Goal: Communication & Community: Answer question/provide support

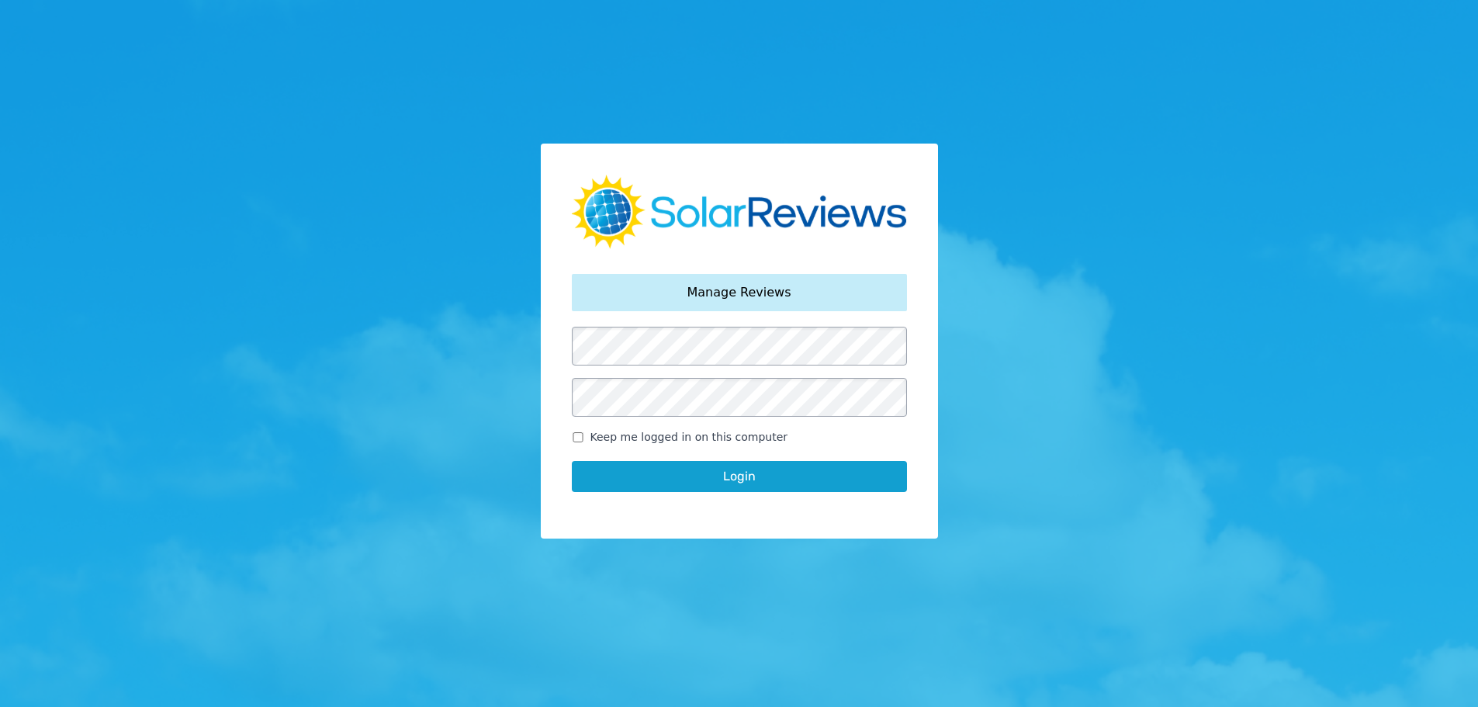
click at [747, 479] on button "Login" at bounding box center [739, 476] width 335 height 31
click at [715, 479] on button "Login" at bounding box center [739, 476] width 335 height 31
click at [718, 472] on button "Login" at bounding box center [739, 476] width 335 height 31
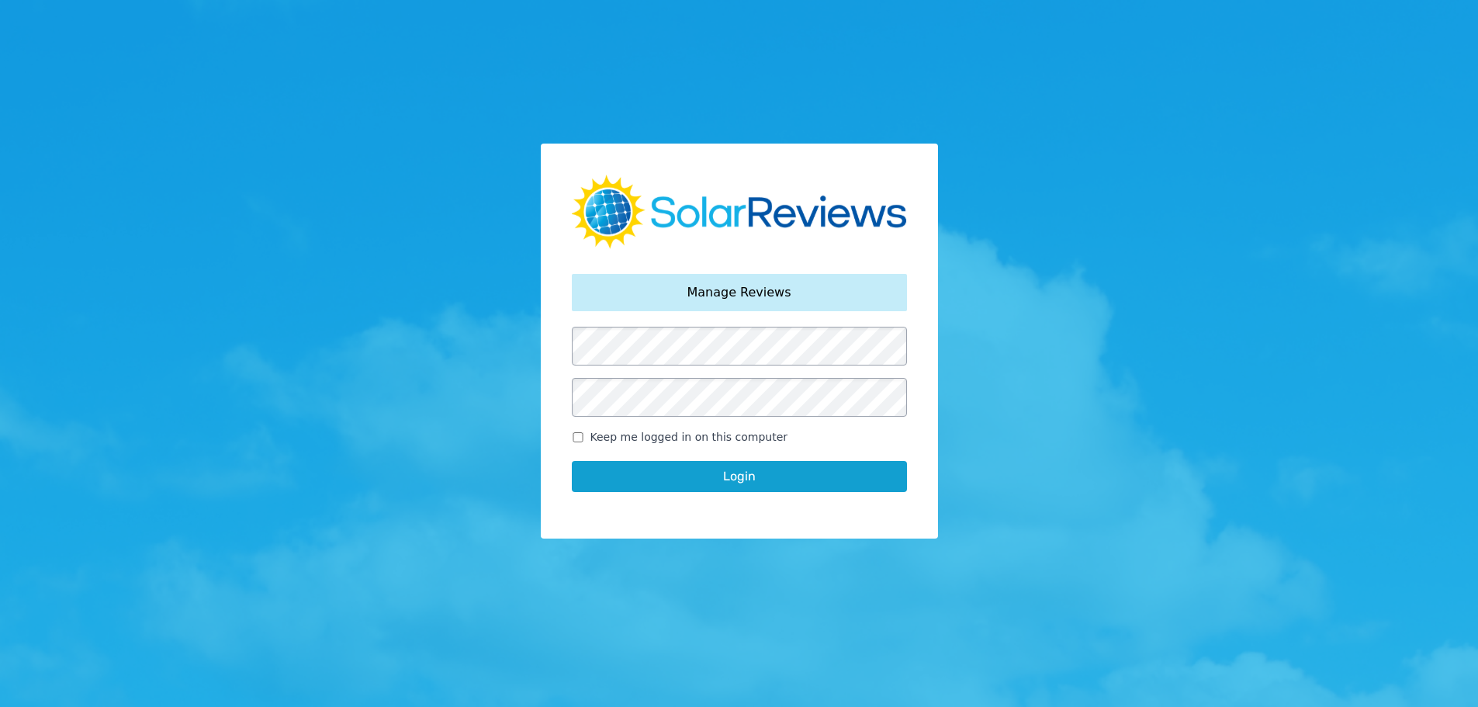
click at [718, 472] on button "Login" at bounding box center [739, 476] width 335 height 31
click at [735, 476] on button "Login" at bounding box center [739, 476] width 335 height 31
click at [745, 472] on button "Login" at bounding box center [739, 476] width 335 height 31
click at [691, 479] on button "Login" at bounding box center [739, 476] width 335 height 31
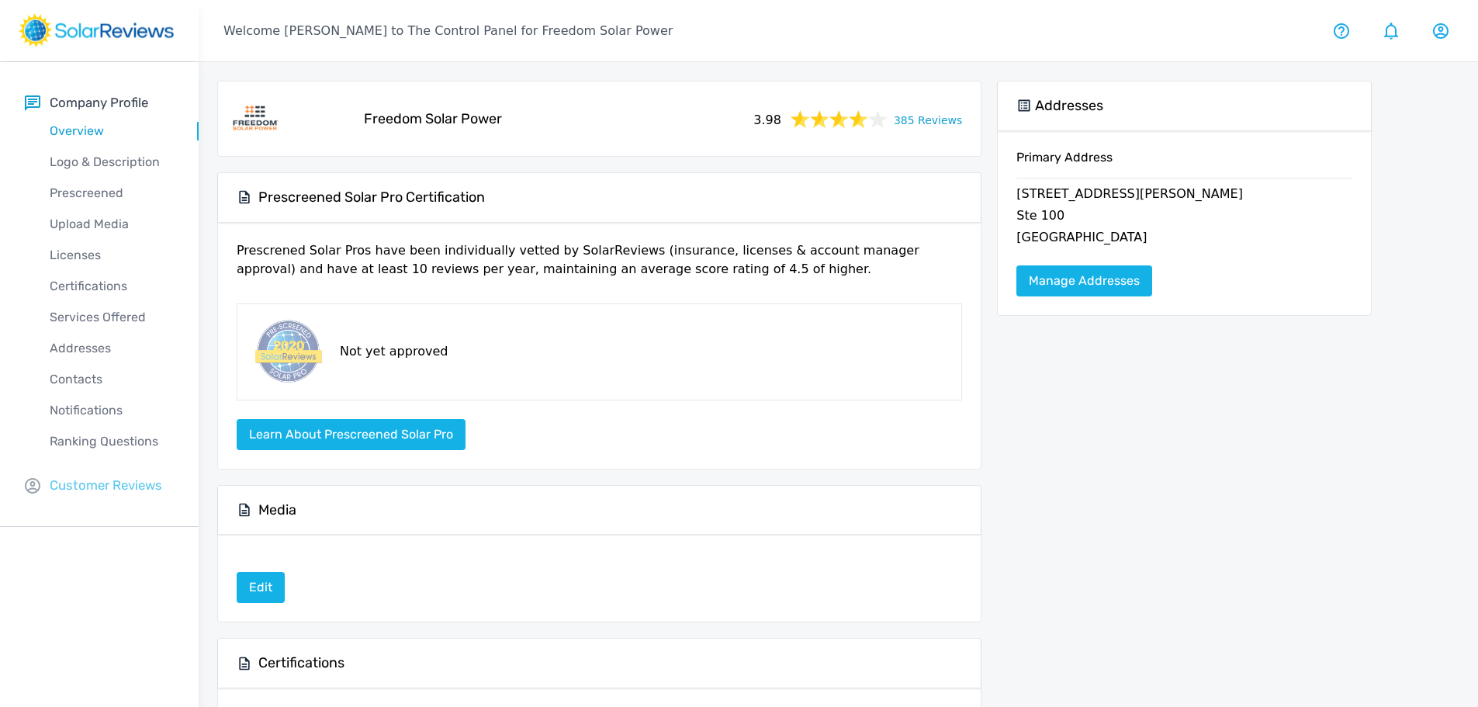
click at [124, 486] on p "Customer Reviews" at bounding box center [106, 485] width 112 height 19
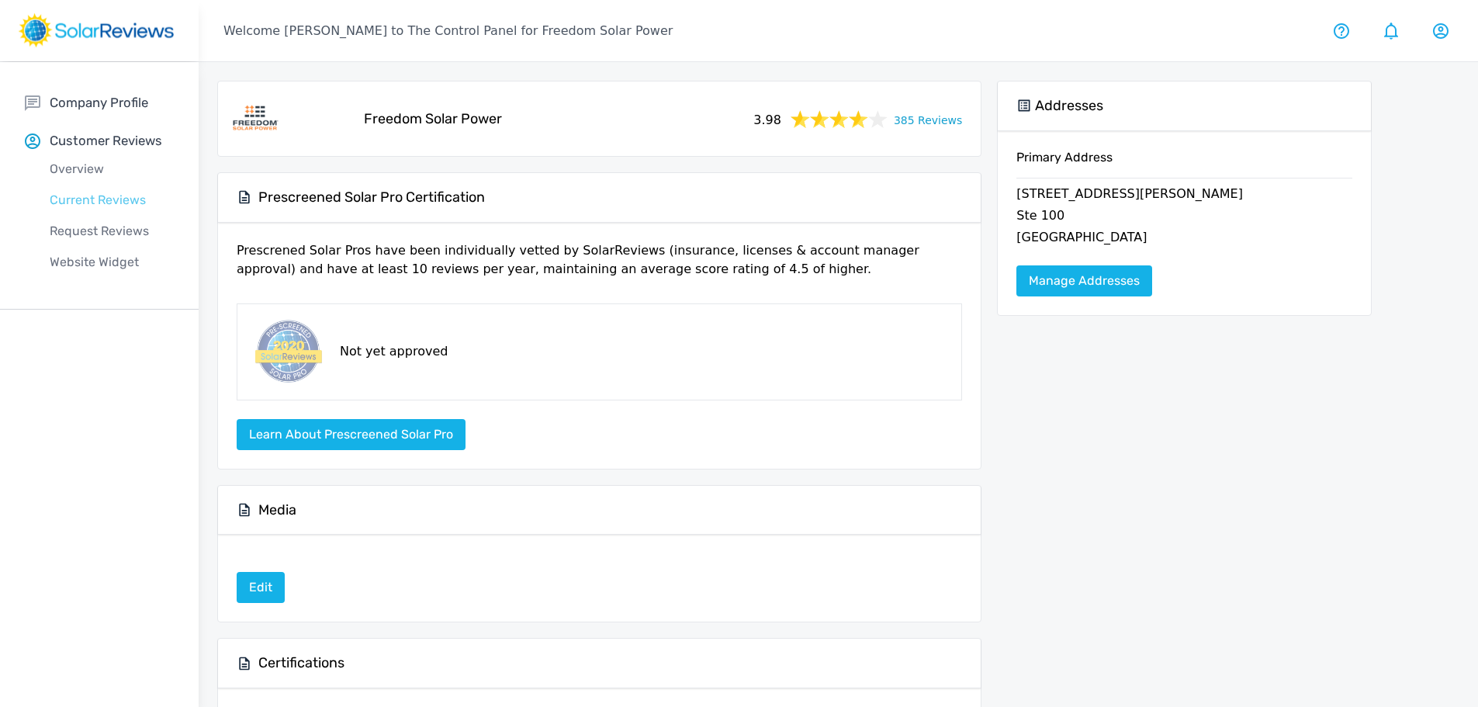
click at [115, 203] on p "Current Reviews" at bounding box center [112, 200] width 174 height 19
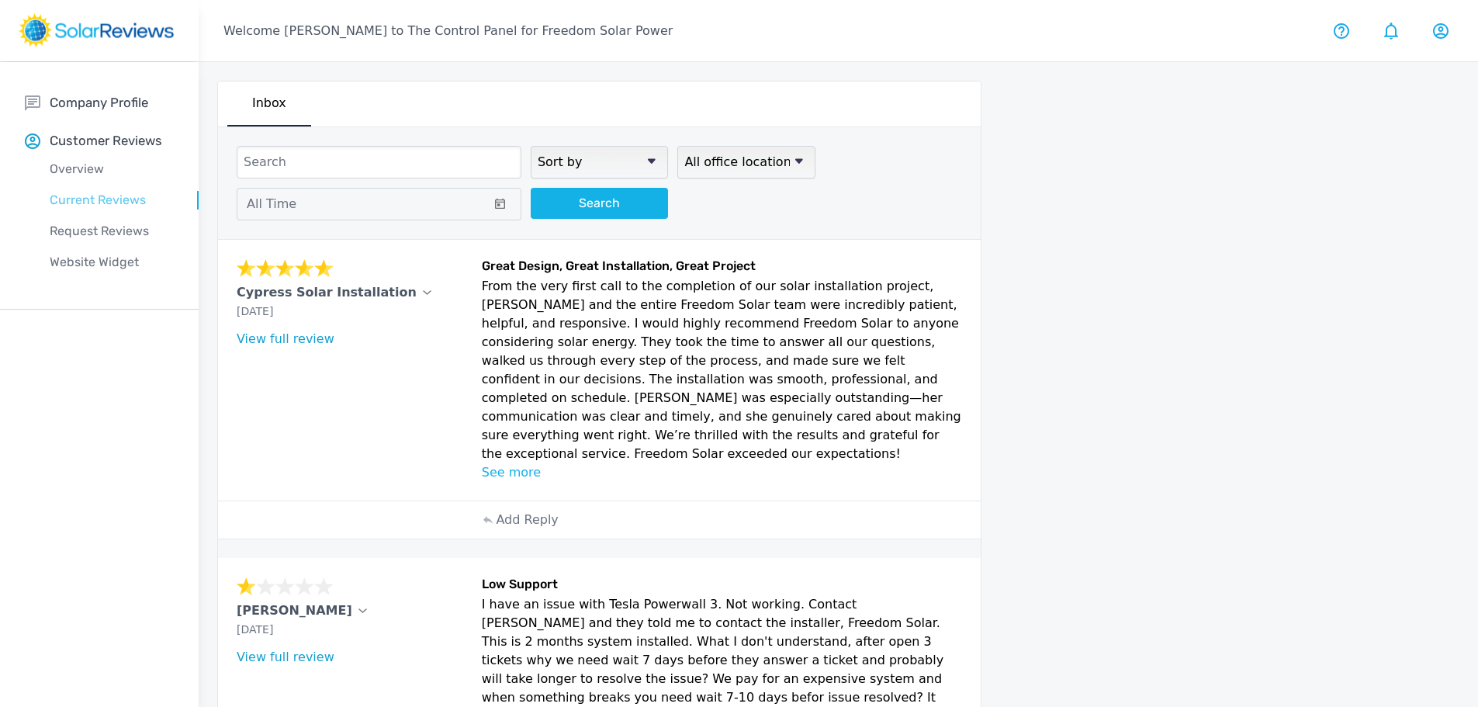
click at [106, 199] on p "Current Reviews" at bounding box center [112, 200] width 174 height 19
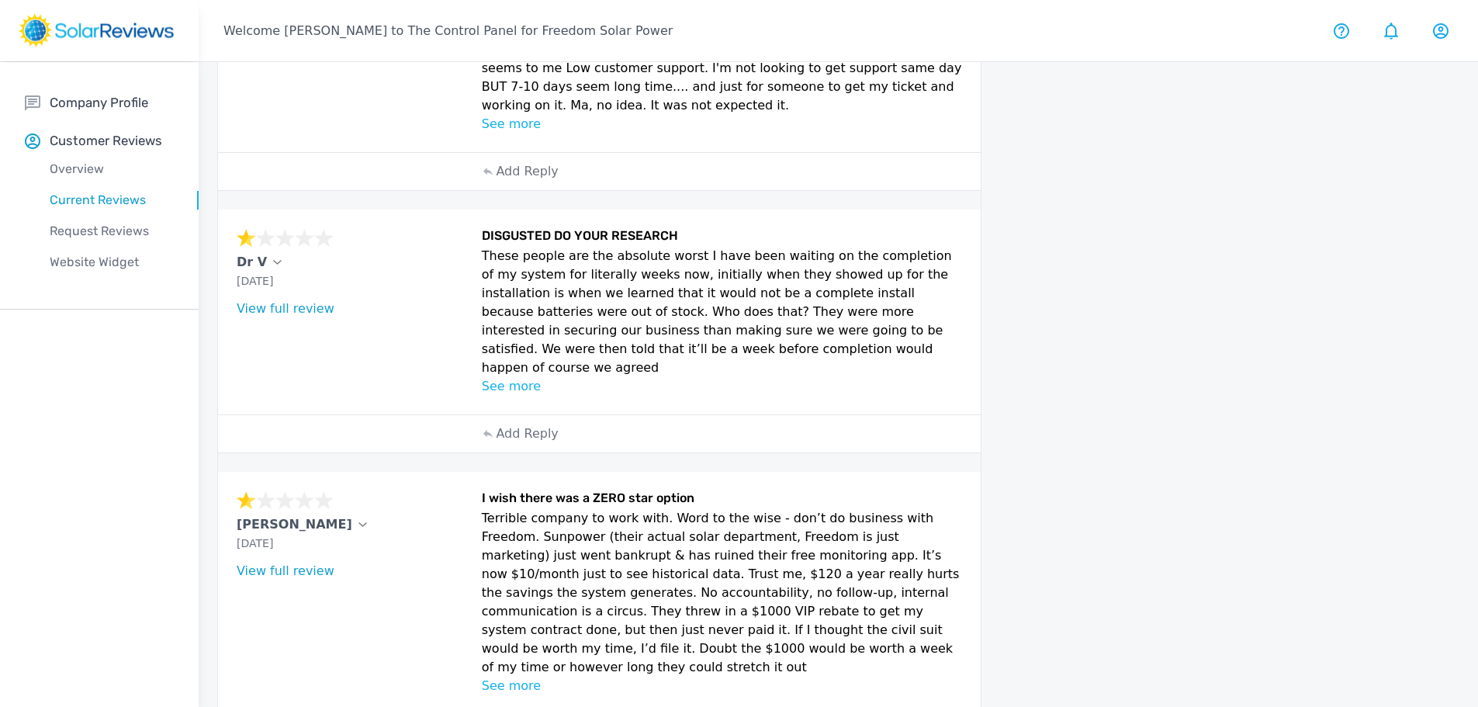
scroll to position [621, 0]
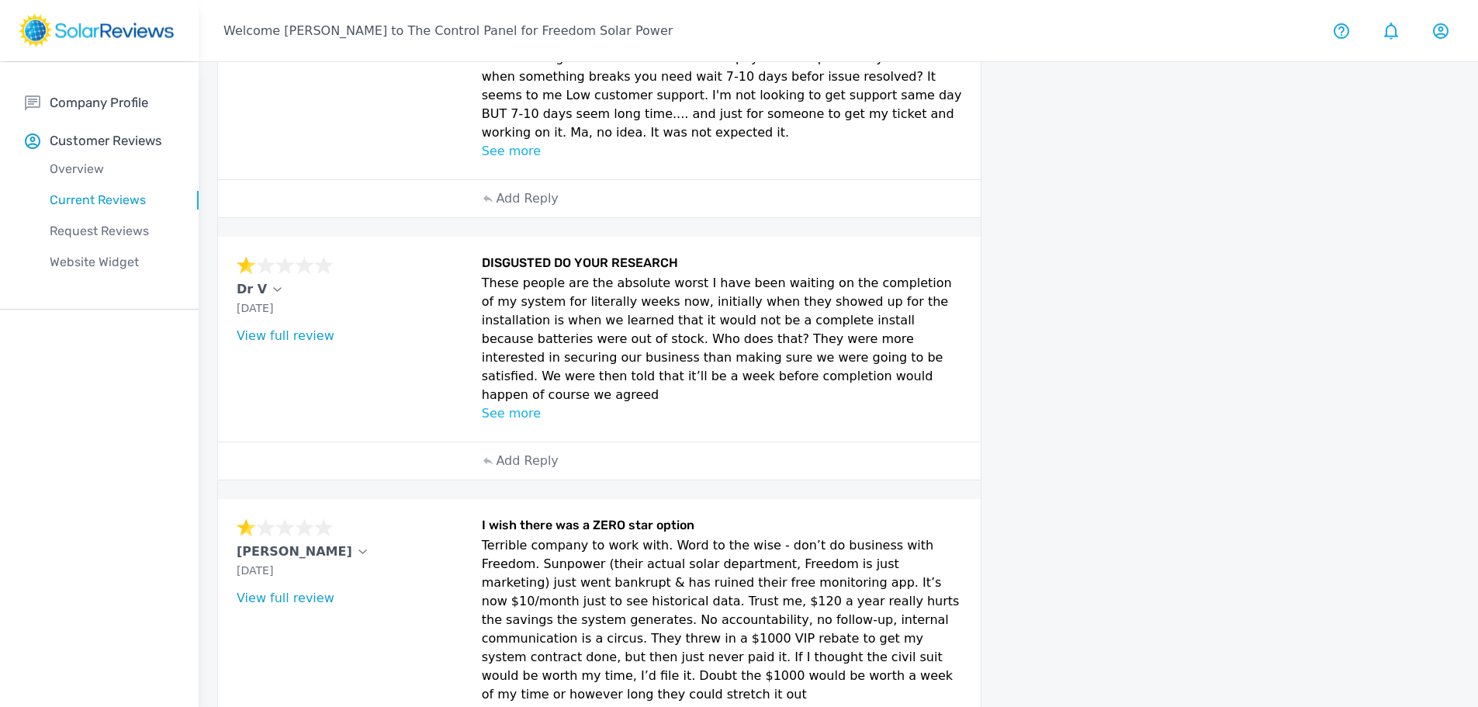
click at [521, 404] on p "See more" at bounding box center [722, 413] width 481 height 19
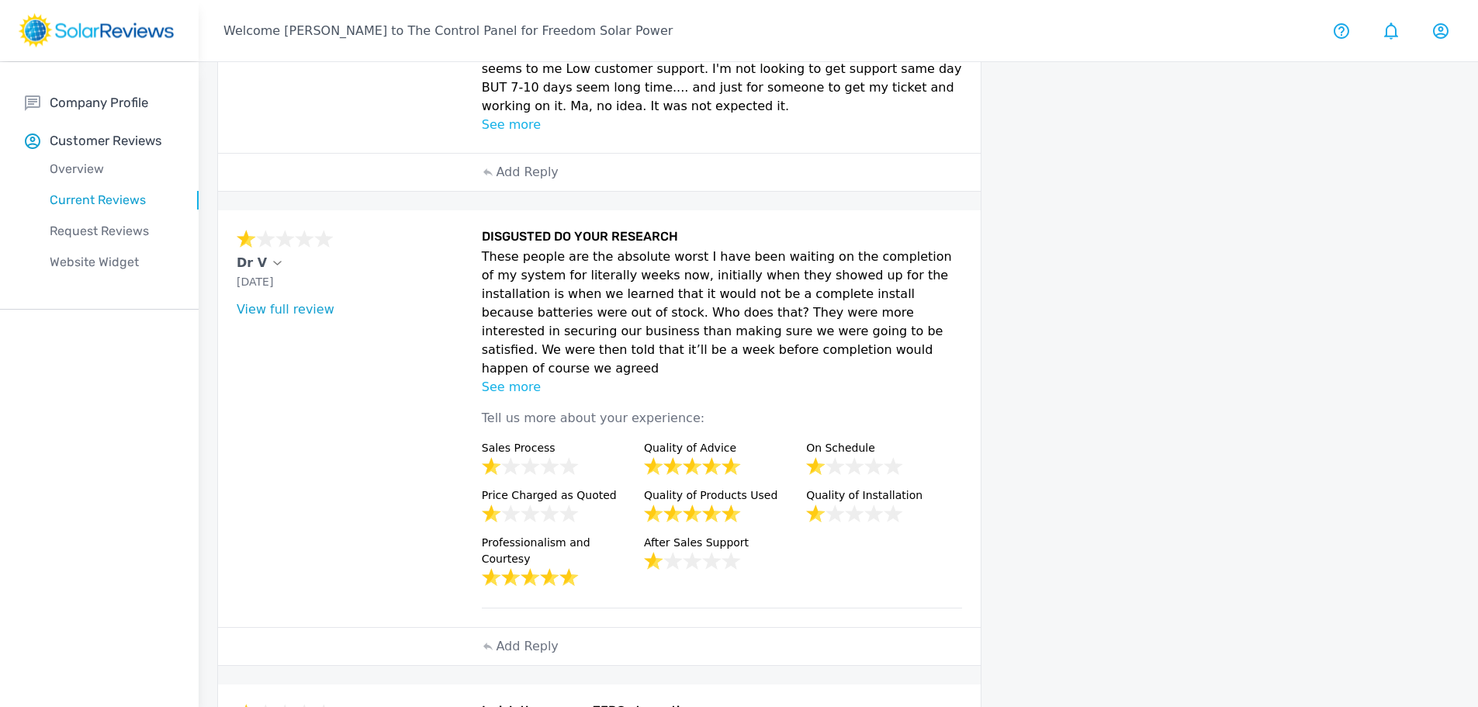
scroll to position [698, 0]
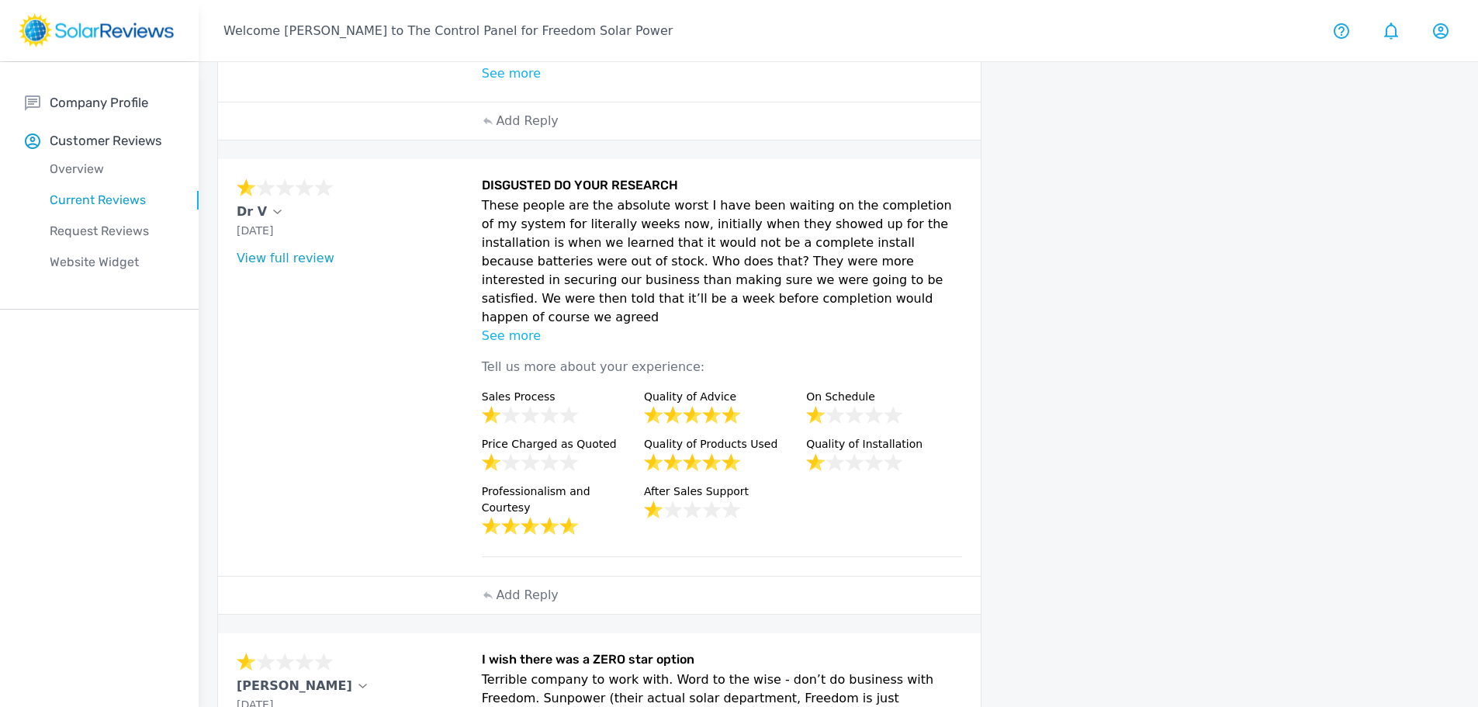
click at [514, 327] on p "See more" at bounding box center [722, 336] width 481 height 19
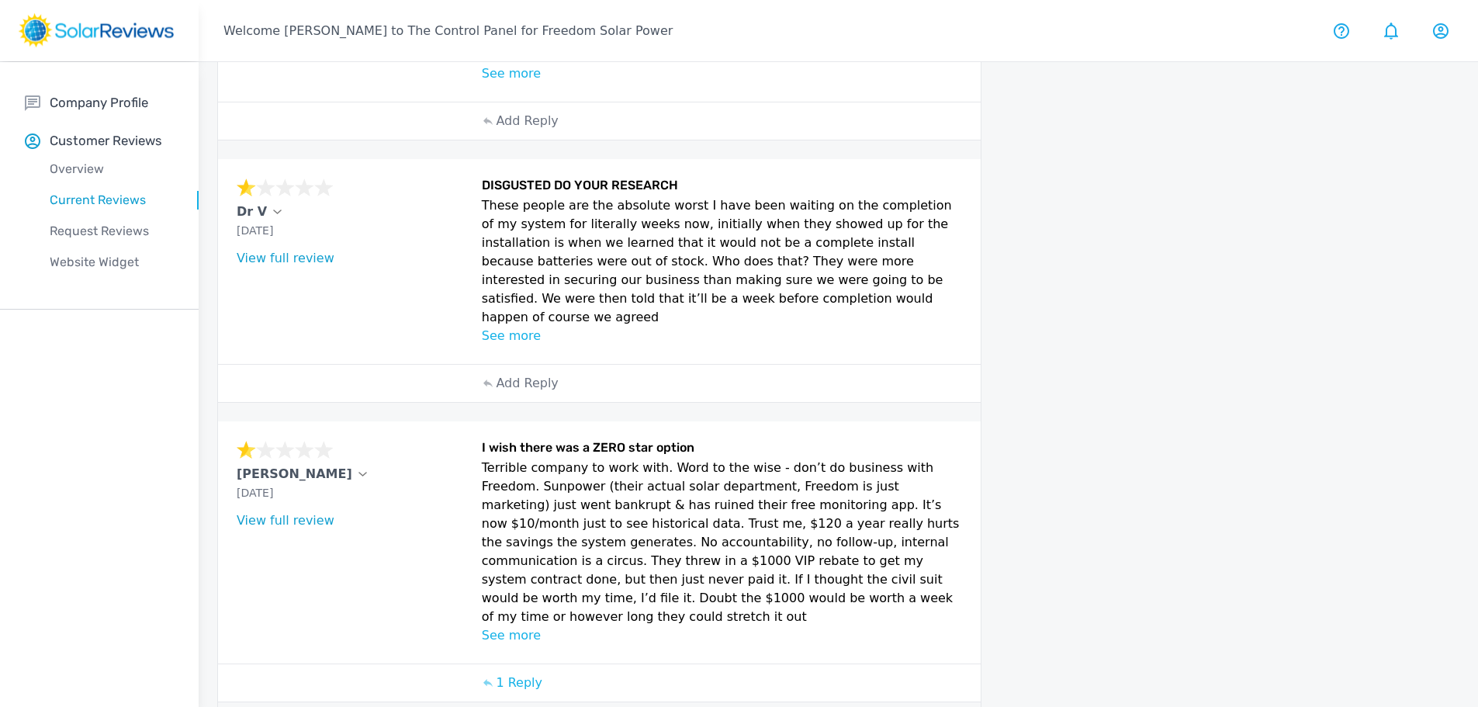
click at [501, 327] on p "See more" at bounding box center [722, 336] width 481 height 19
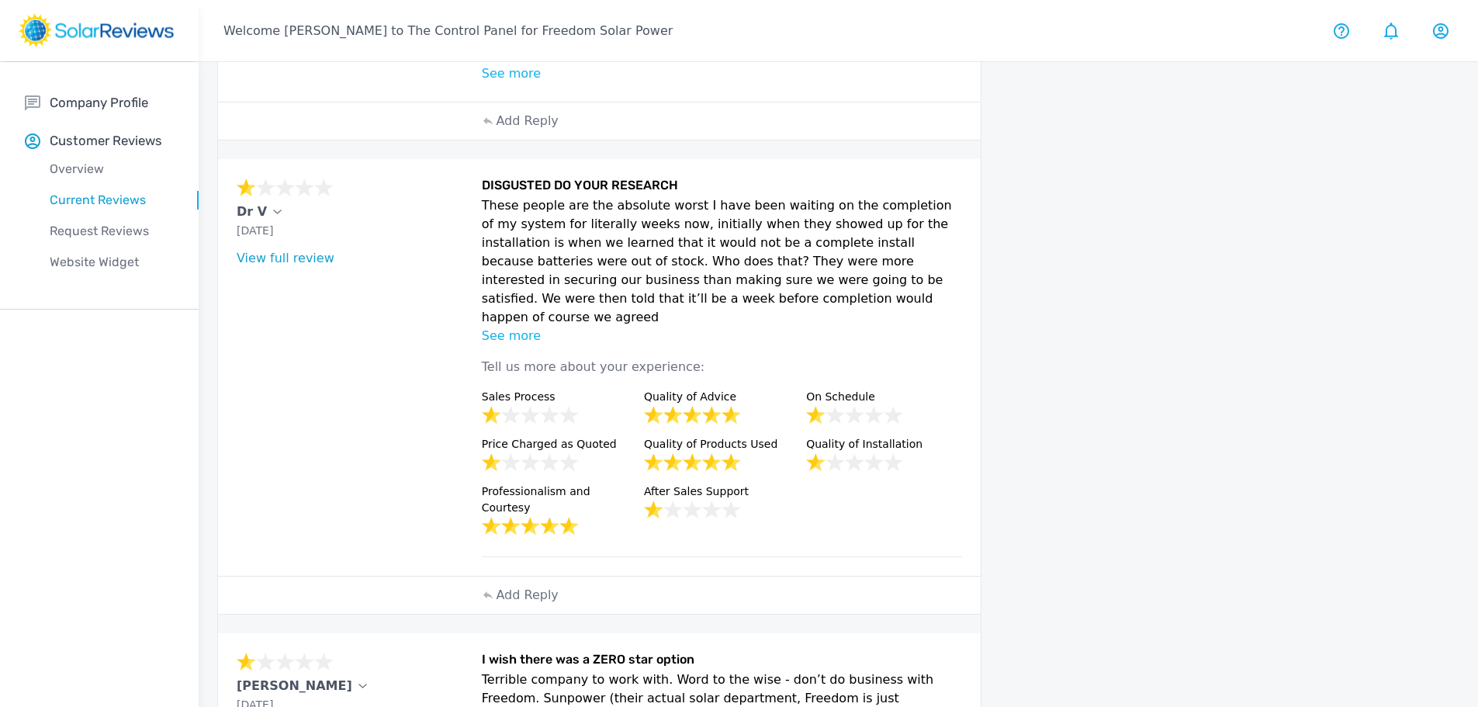
drag, startPoint x: 684, startPoint y: 261, endPoint x: 479, endPoint y: 174, distance: 221.8
click at [479, 174] on div "Dr V [DATE] What type of installation was this? no answer What year was your sy…" at bounding box center [599, 367] width 763 height 417
copy p "These people are the absolute worst I have been waiting on the completion of my…"
click at [523, 586] on p "Add Reply" at bounding box center [527, 595] width 62 height 19
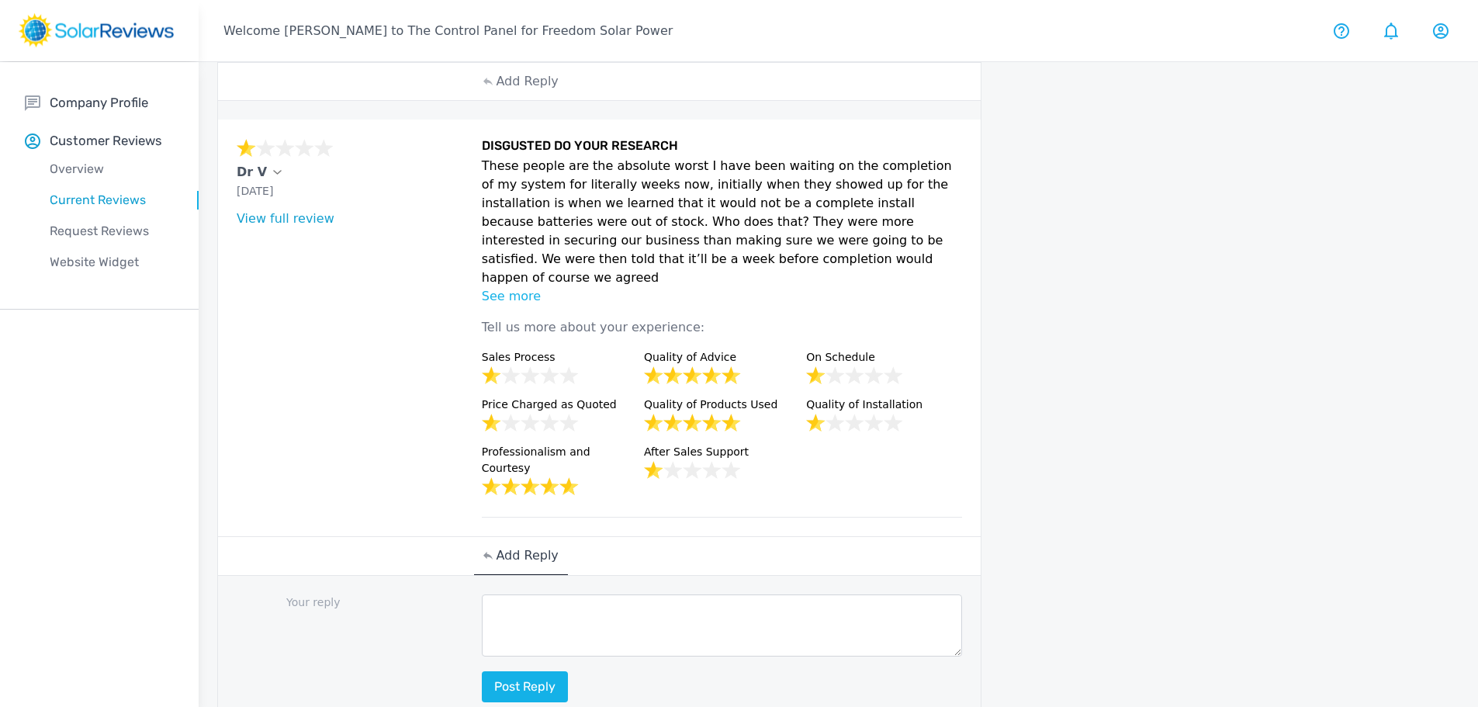
scroll to position [776, 0]
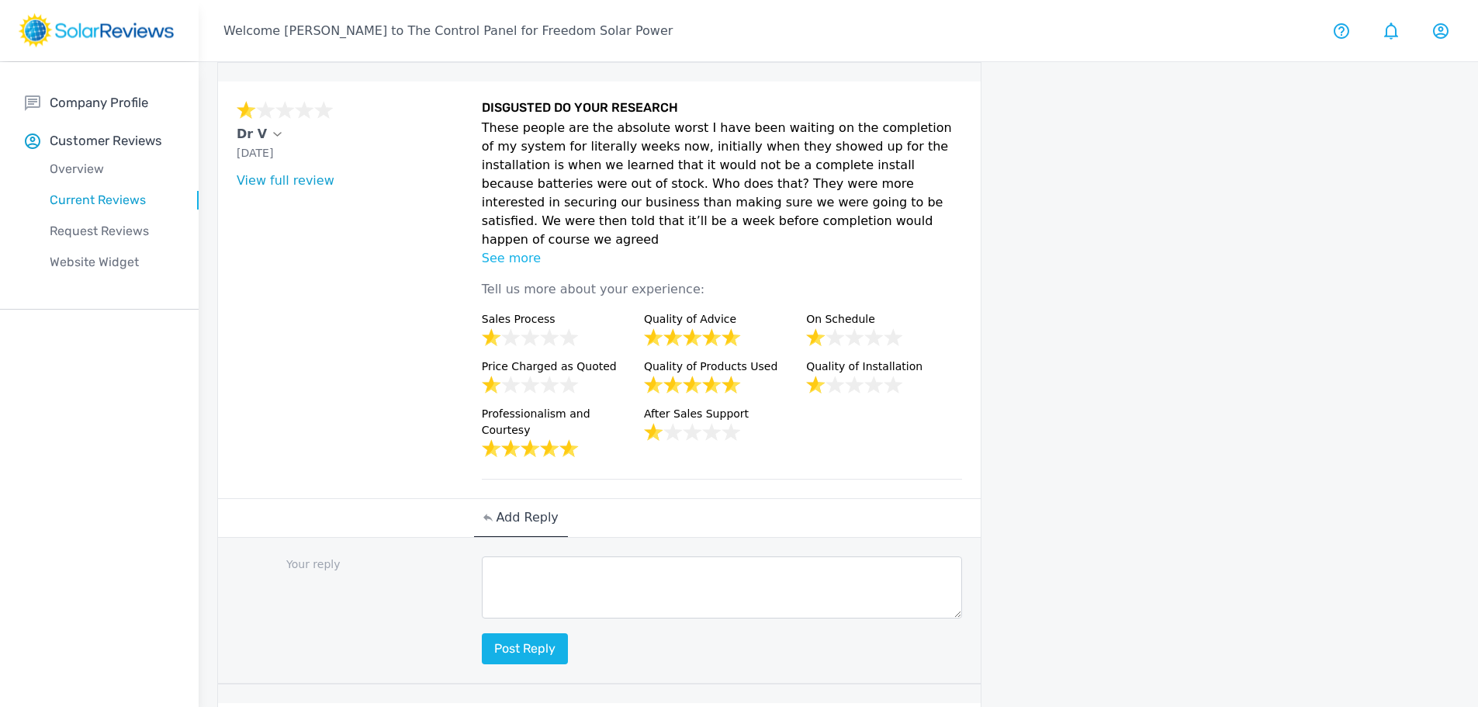
click at [593, 556] on textarea at bounding box center [722, 587] width 481 height 62
paste textarea "Thank you for your feedback. We understand how delays can be frustrating and ap…"
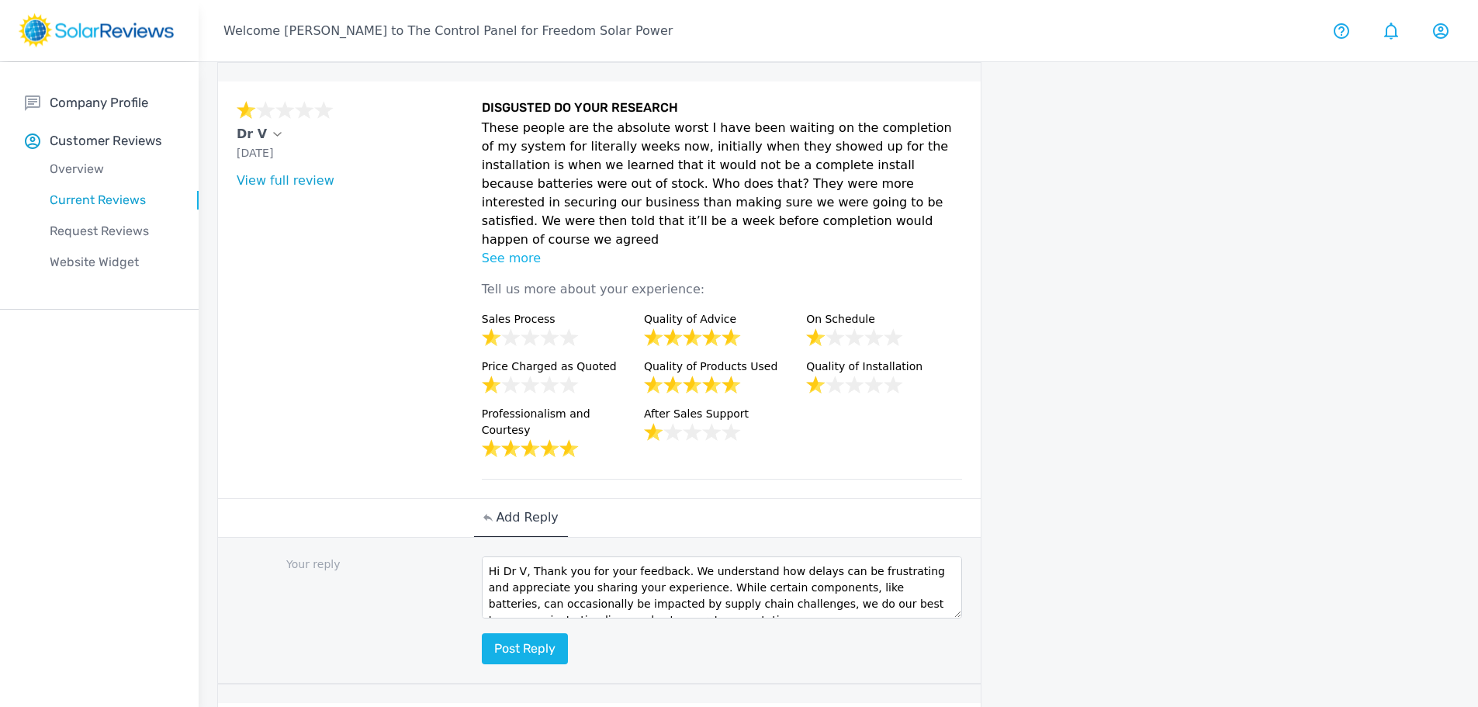
scroll to position [10, 0]
click at [691, 556] on textarea "Hi Dr V, Thank you for your feedback. We understand how delays can be frustrati…" at bounding box center [722, 587] width 481 height 62
paste textarea "We value your business"
drag, startPoint x: 585, startPoint y: 534, endPoint x: 487, endPoint y: 511, distance: 100.5
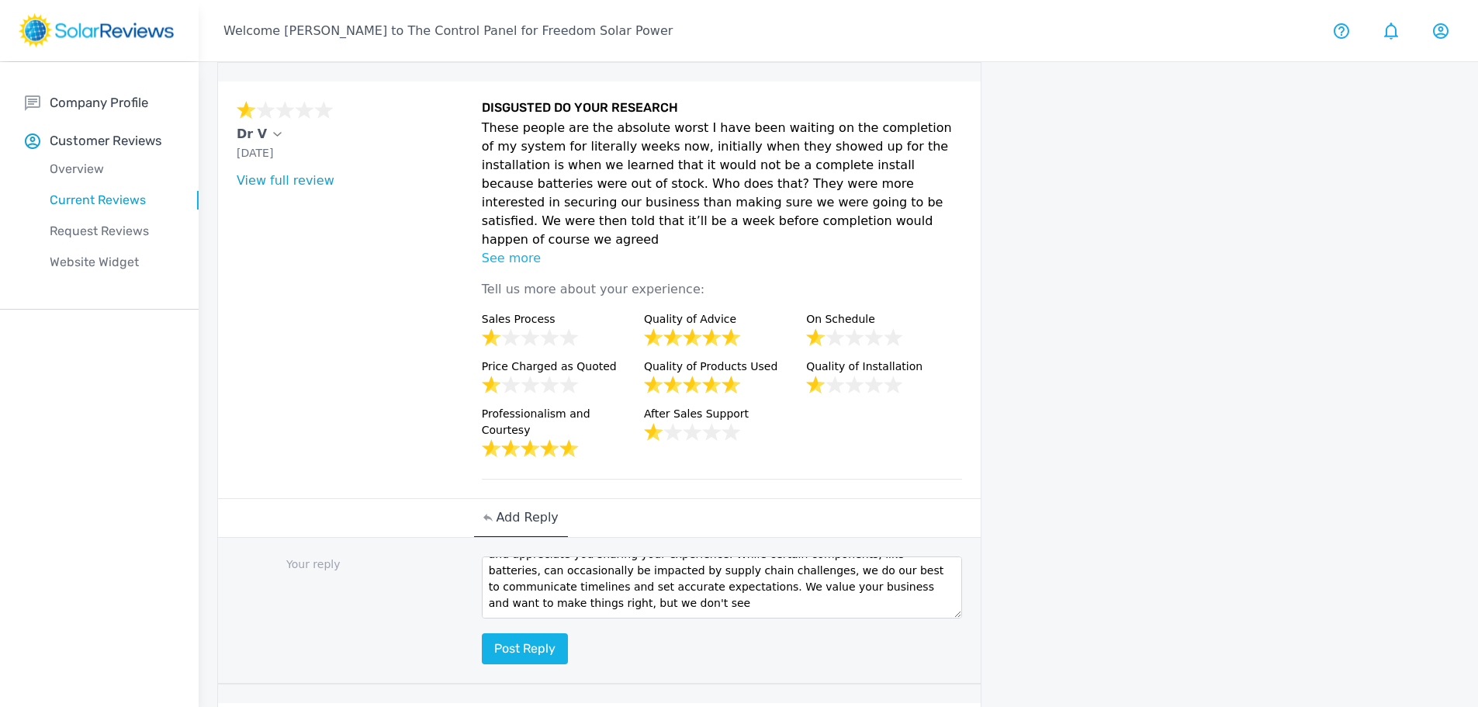
click at [488, 556] on textarea "Hi Dr V, Thank you for your feedback. We understand how delays can be frustrati…" at bounding box center [722, 587] width 481 height 62
paste textarea "can’t find your name in our system based on your Google profile. Do you mind em…"
click at [798, 556] on textarea "Hi Dr V, Thank you for your feedback. We understand how delays can be frustrati…" at bounding box center [722, 587] width 481 height 62
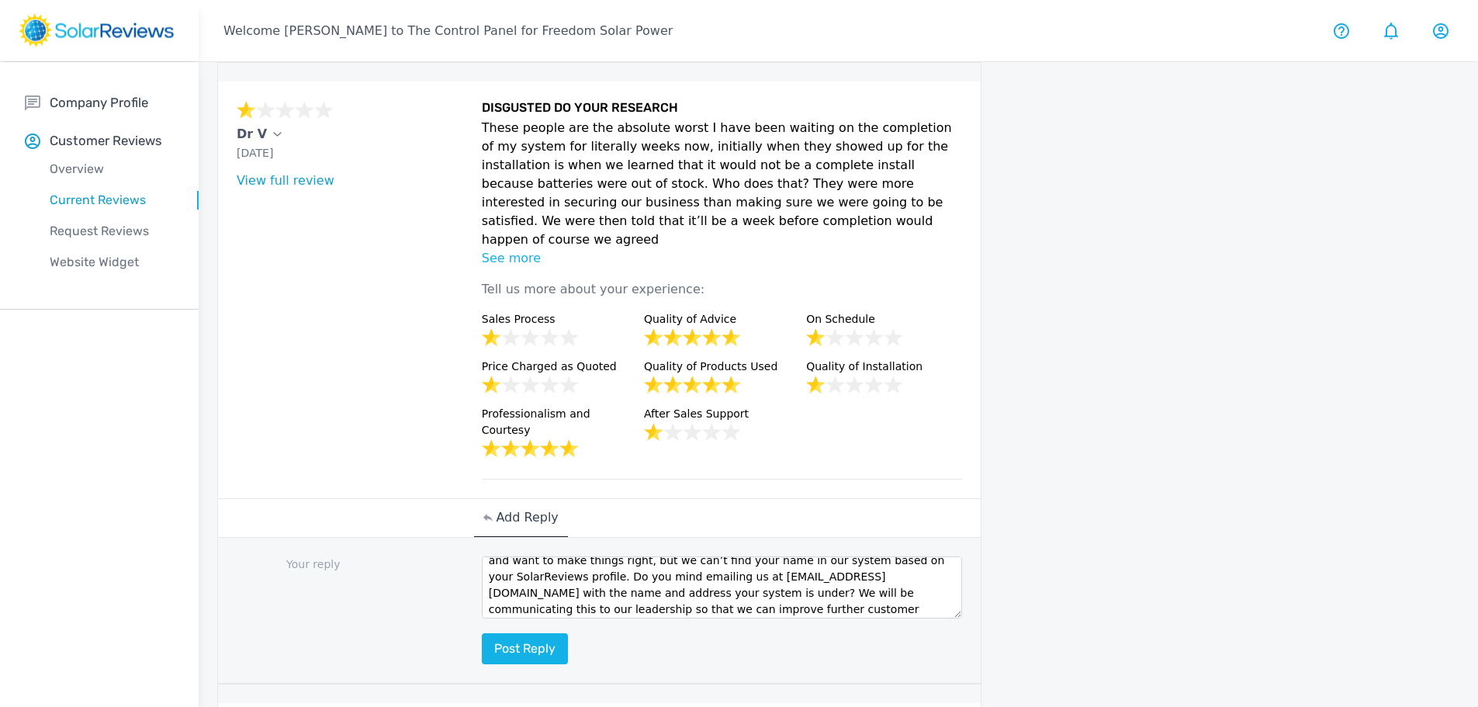
click at [698, 556] on textarea "Hi Dr V, Thank you for your feedback. We understand how delays can be frustrati…" at bounding box center [722, 587] width 481 height 62
click at [716, 556] on textarea "Hi Dr V, Thank you for your feedback. We understand how delays can be frustrati…" at bounding box center [722, 587] width 481 height 62
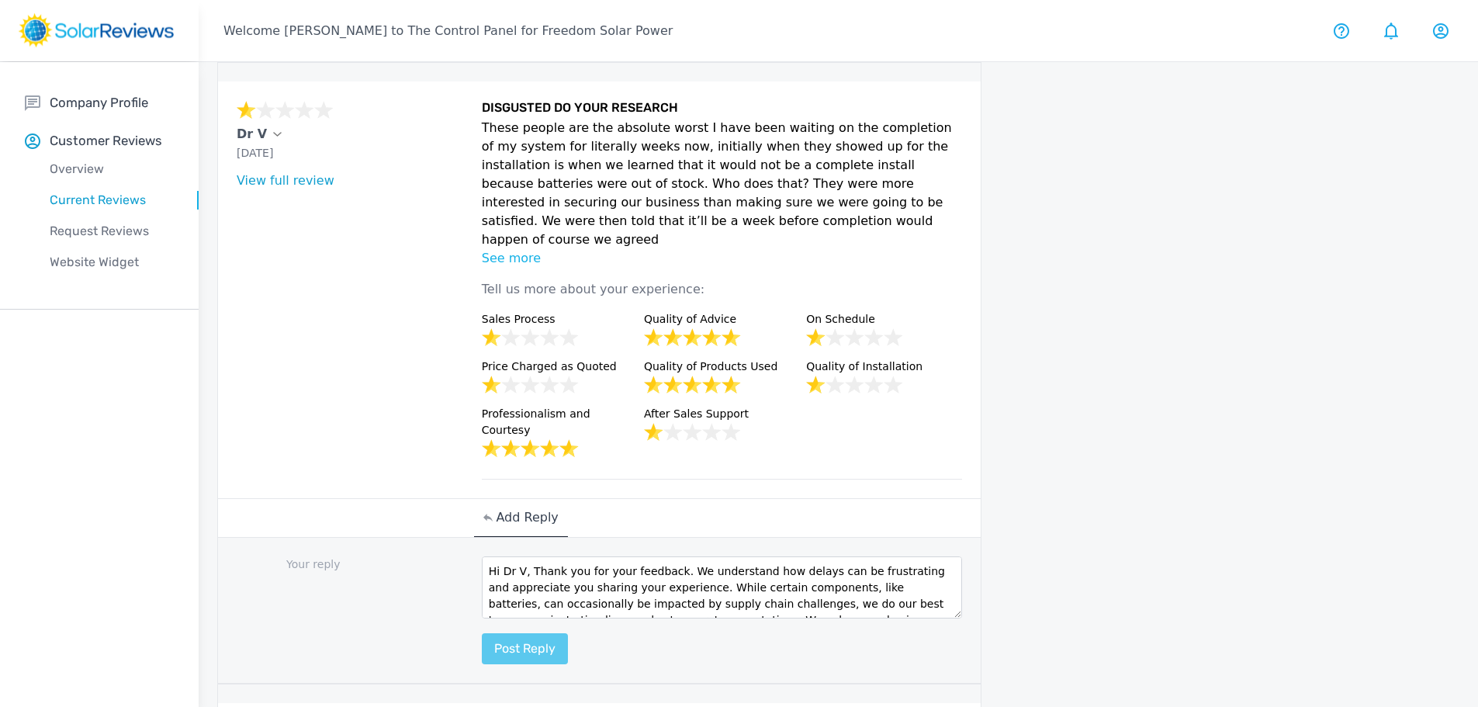
type textarea "Hi Dr V, Thank you for your feedback. We understand how delays can be frustrati…"
click at [536, 633] on button "Post reply" at bounding box center [525, 648] width 86 height 31
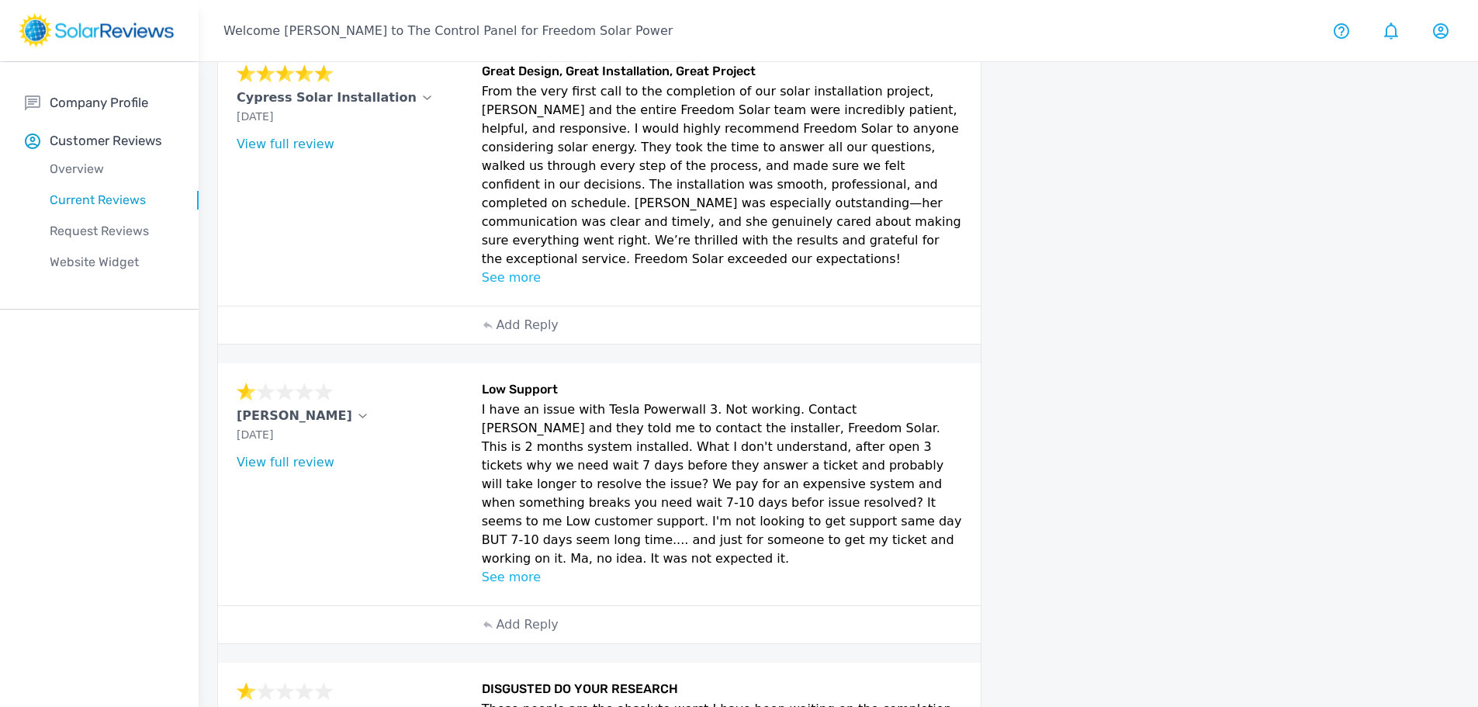
scroll to position [233, 0]
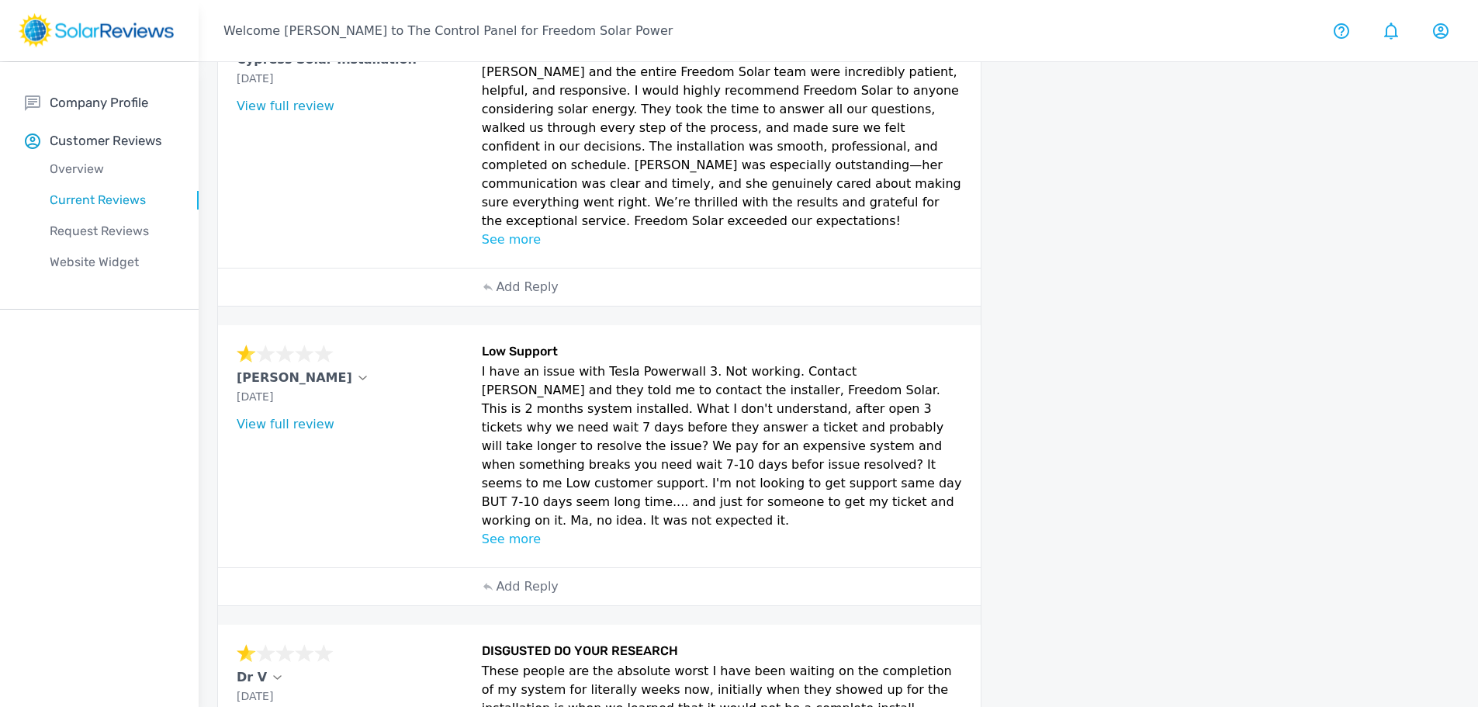
click at [531, 530] on p "See more" at bounding box center [722, 539] width 481 height 19
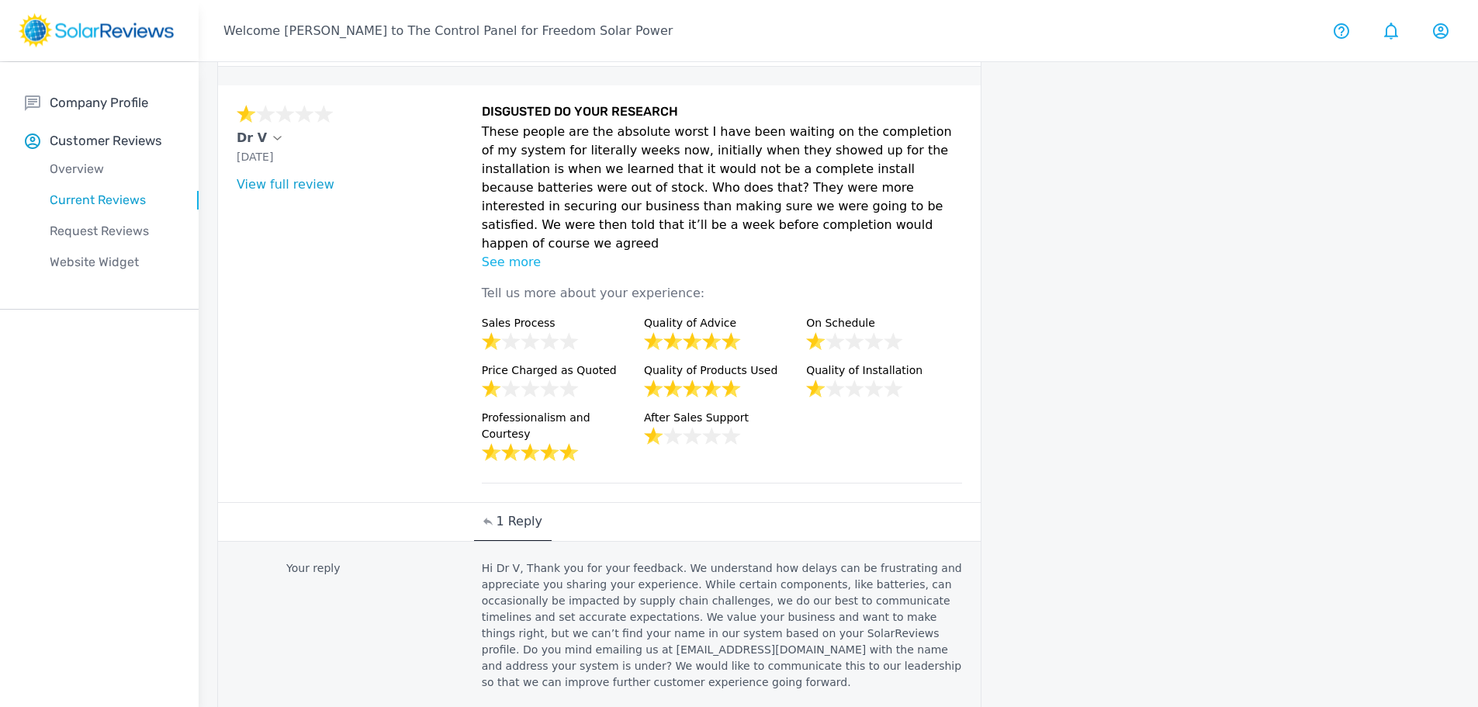
scroll to position [1009, 0]
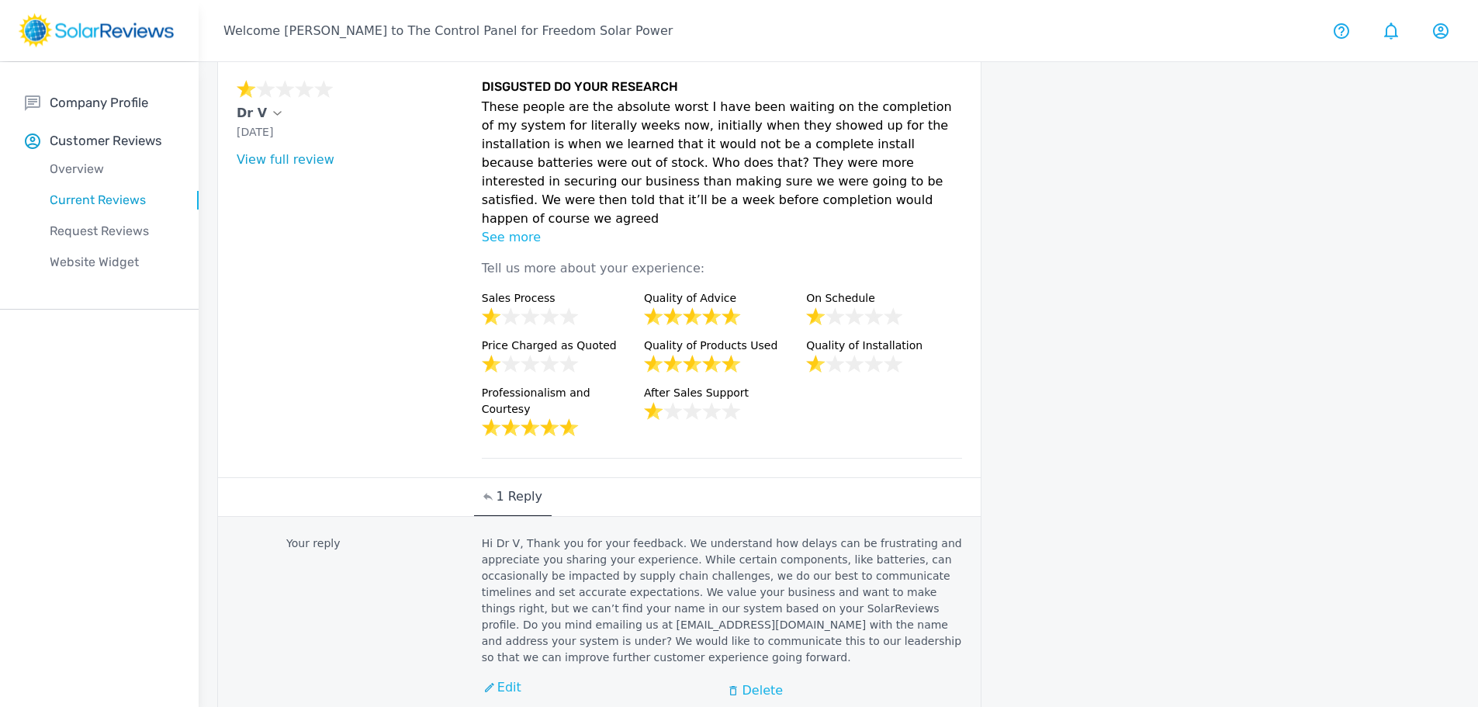
click at [617, 562] on p "Hi Dr V, Thank you for your feedback. We understand how delays can be frustrati…" at bounding box center [722, 600] width 481 height 130
drag, startPoint x: 617, startPoint y: 562, endPoint x: 476, endPoint y: 452, distance: 179.0
click at [476, 517] on div "Your reply Hi Dr V, Thank you for your feedback. We understand how delays can b…" at bounding box center [599, 621] width 763 height 209
copy div "Hi Dr V, Thank you for your feedback. We understand how delays can be frustrati…"
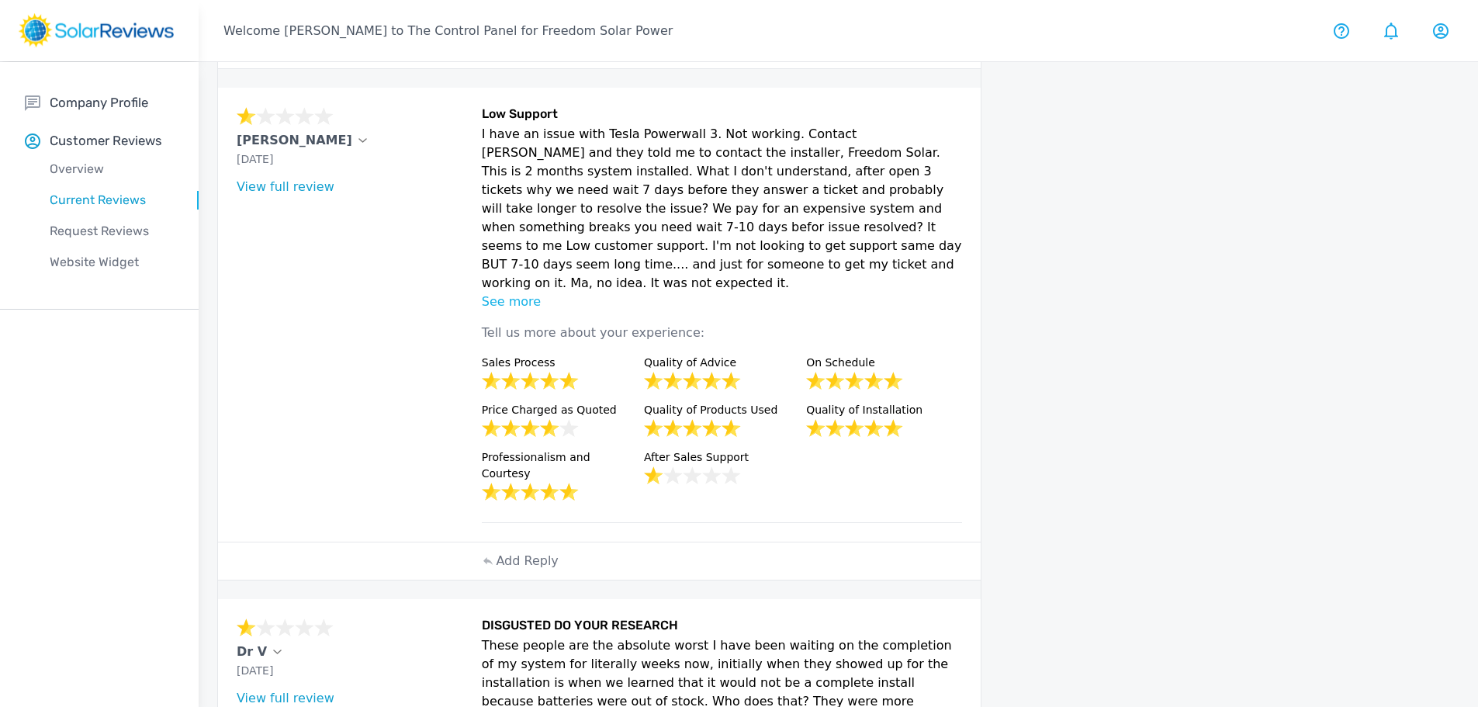
scroll to position [466, 0]
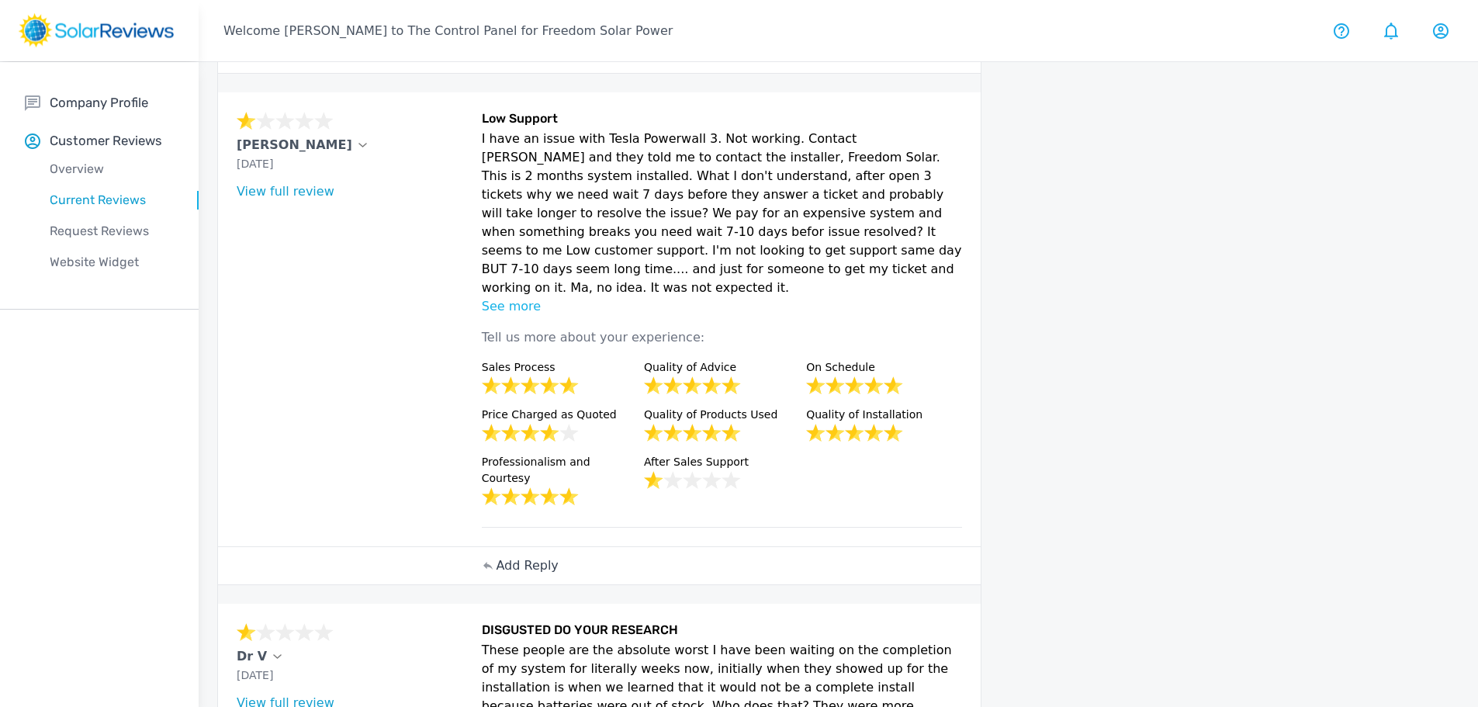
click at [534, 556] on p "Add Reply" at bounding box center [527, 565] width 62 height 19
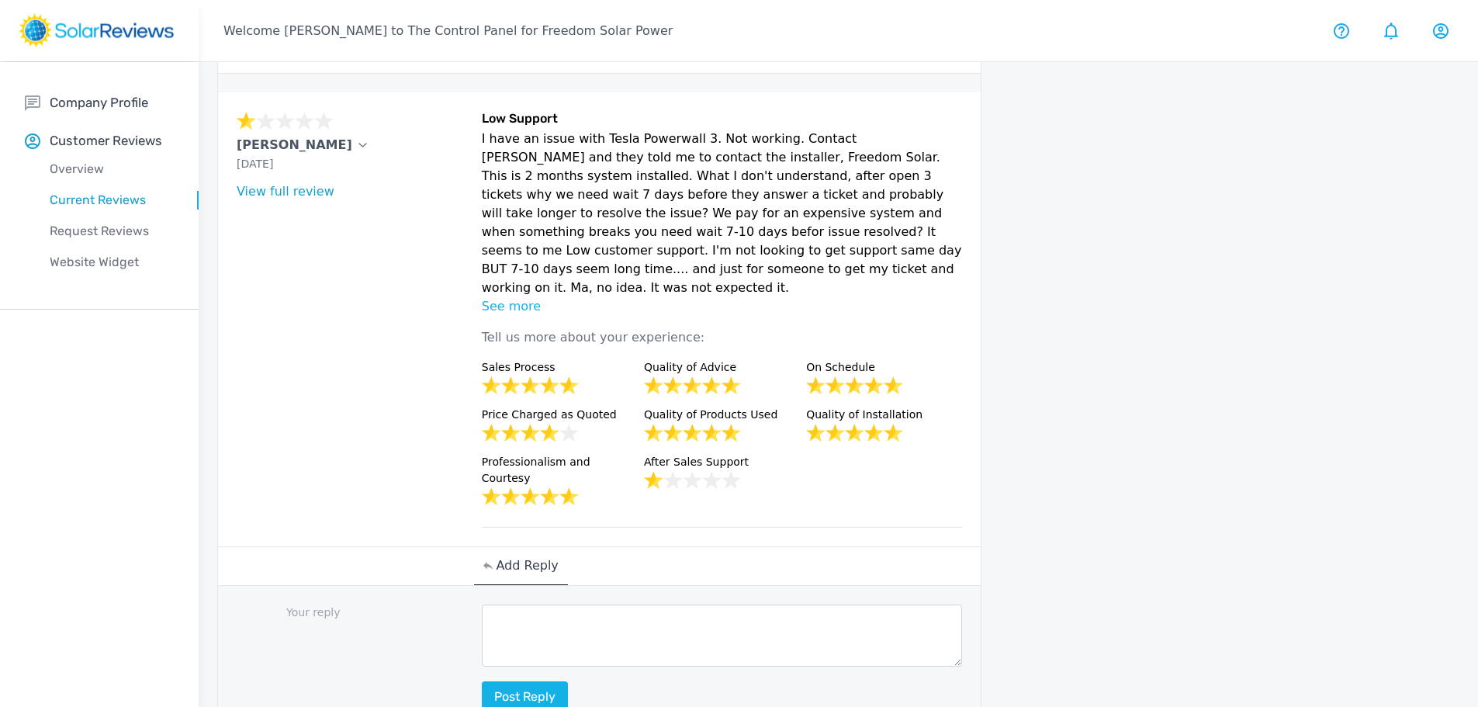
click at [581, 604] on textarea at bounding box center [722, 635] width 481 height 62
paste textarea "Hi Dr V, Thank you for your feedback. We understand how delays can be frustrati…"
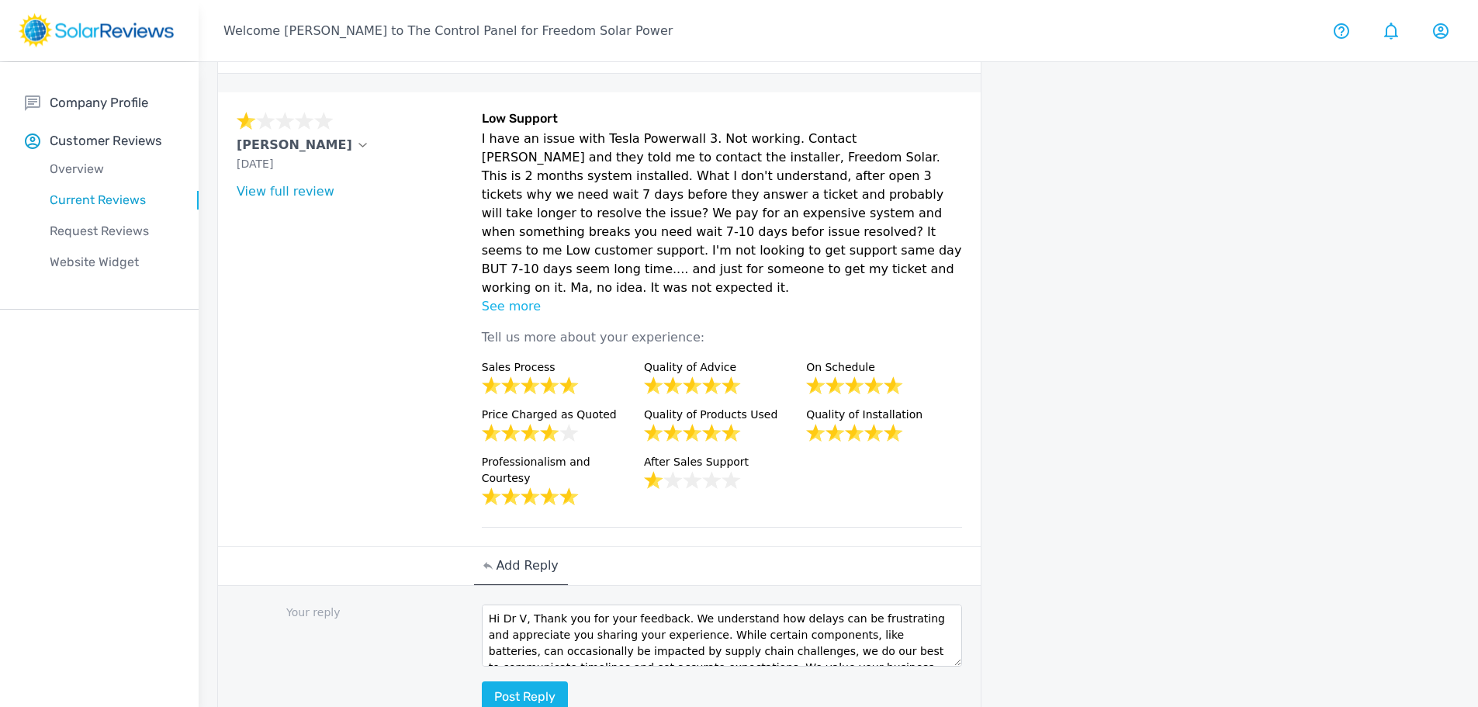
scroll to position [0, 0]
click at [522, 604] on textarea "Hi Dr V, Thank you for your feedback. We understand how delays can be frustrati…" at bounding box center [722, 635] width 481 height 62
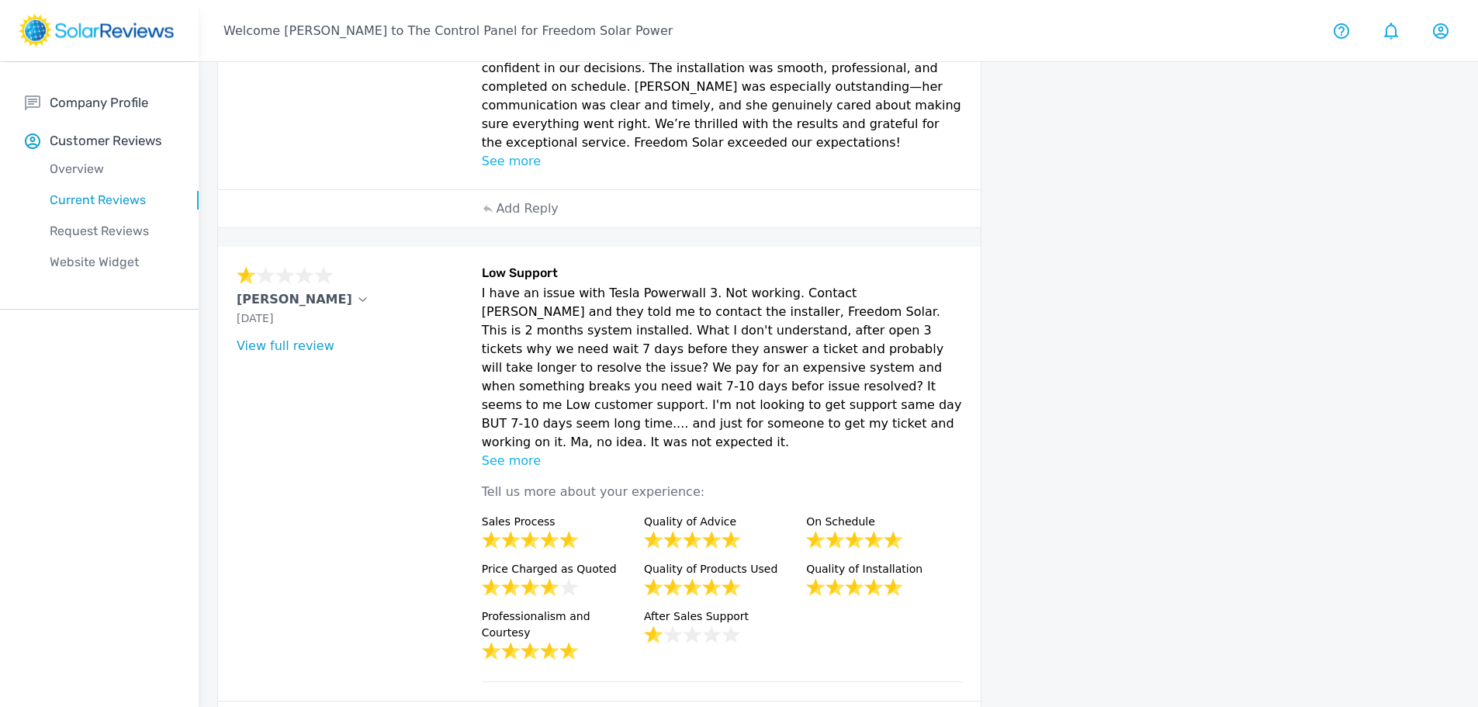
scroll to position [388, 0]
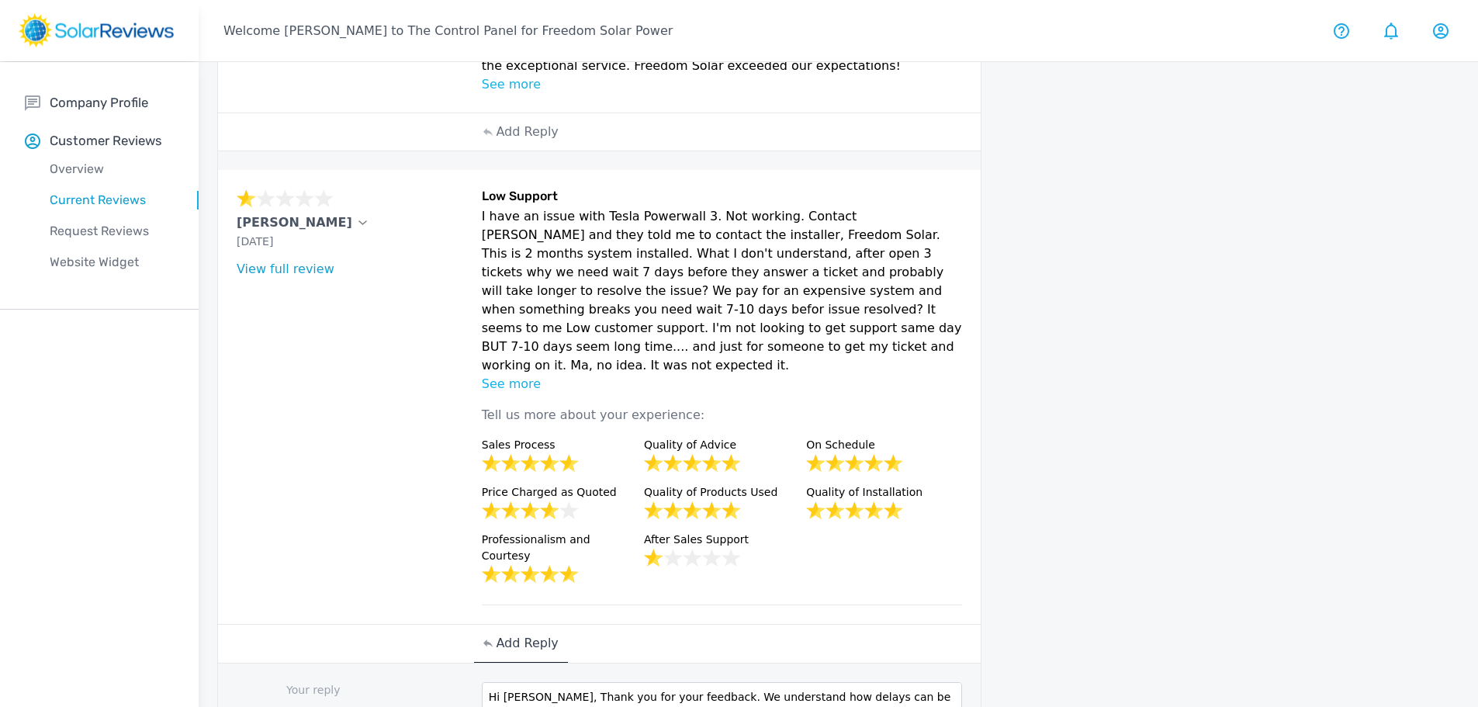
click at [487, 682] on textarea "Hi [PERSON_NAME], Thank you for your feedback. We understand how delays can be …" at bounding box center [722, 713] width 481 height 62
drag, startPoint x: 683, startPoint y: 658, endPoint x: 742, endPoint y: 645, distance: 61.2
click at [742, 682] on textarea "Hi [PERSON_NAME], Thank you for your feedback. We understand how delays can be …" at bounding box center [722, 713] width 481 height 62
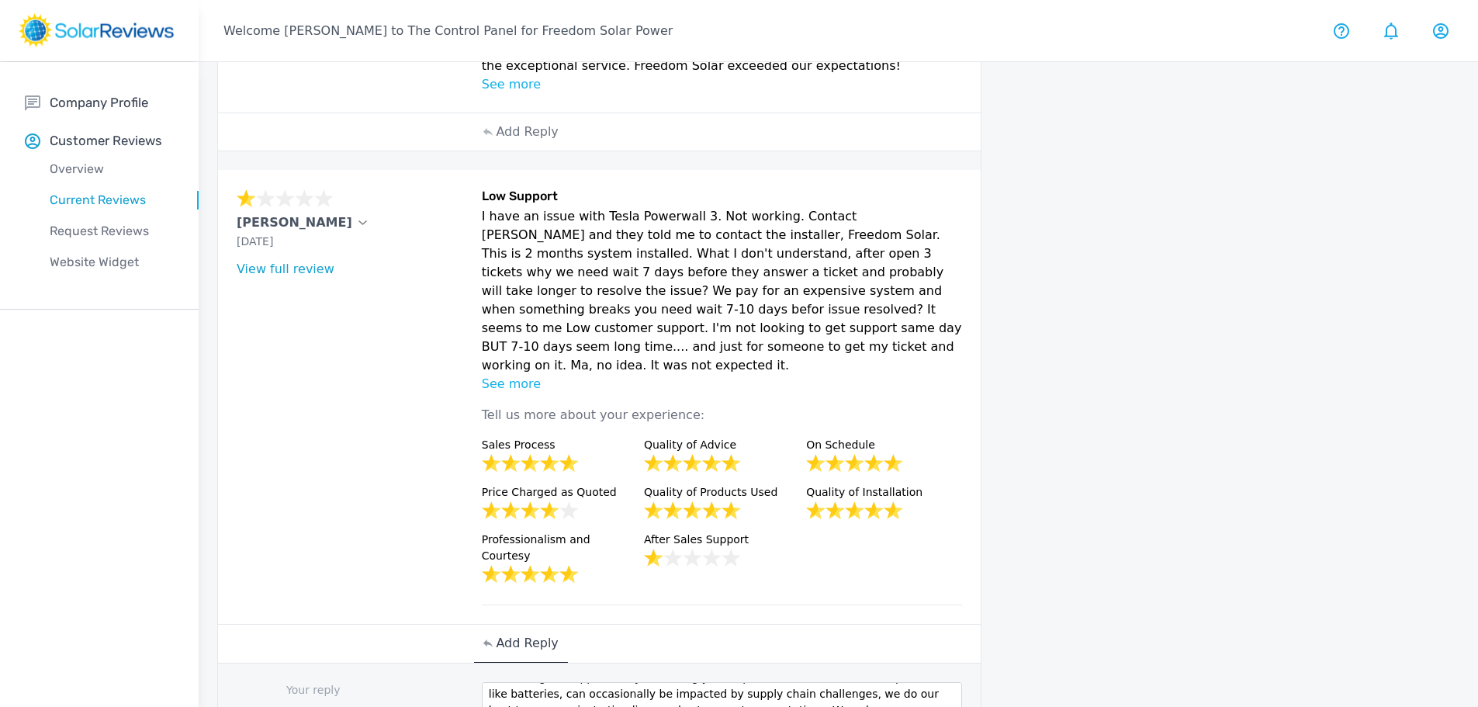
click at [744, 682] on textarea "Hi [PERSON_NAME], Thank you for your feedback. We understand how delays can be …" at bounding box center [722, 713] width 481 height 62
drag, startPoint x: 744, startPoint y: 640, endPoint x: 687, endPoint y: 657, distance: 59.9
click at [687, 682] on textarea "Hi [PERSON_NAME], Thank you for your feedback. We understand how delays can be …" at bounding box center [722, 713] width 481 height 62
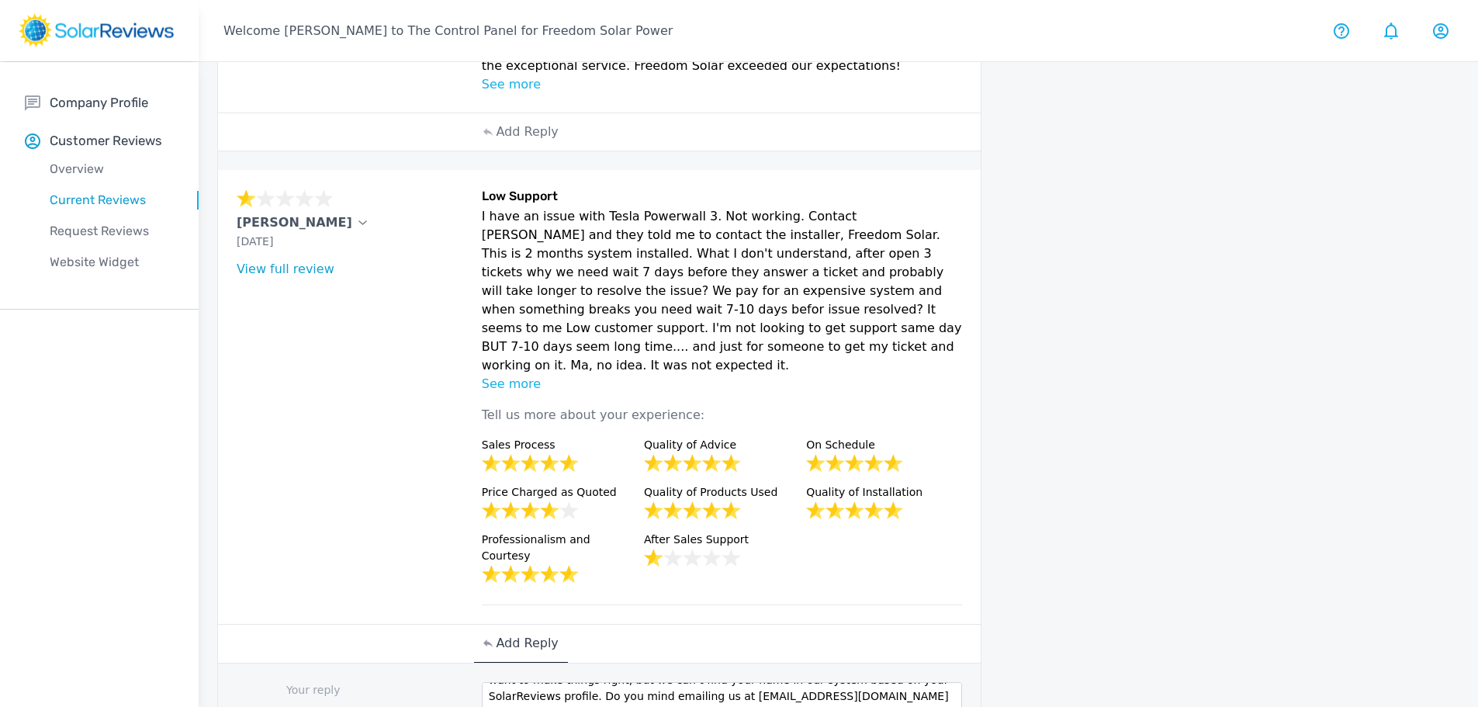
click at [641, 682] on textarea "Hi [PERSON_NAME], Thank you for your feedback. We understand how delays can be …" at bounding box center [722, 713] width 481 height 62
type textarea "Hi [PERSON_NAME], Thank you for your feedback. We understand how delays can be …"
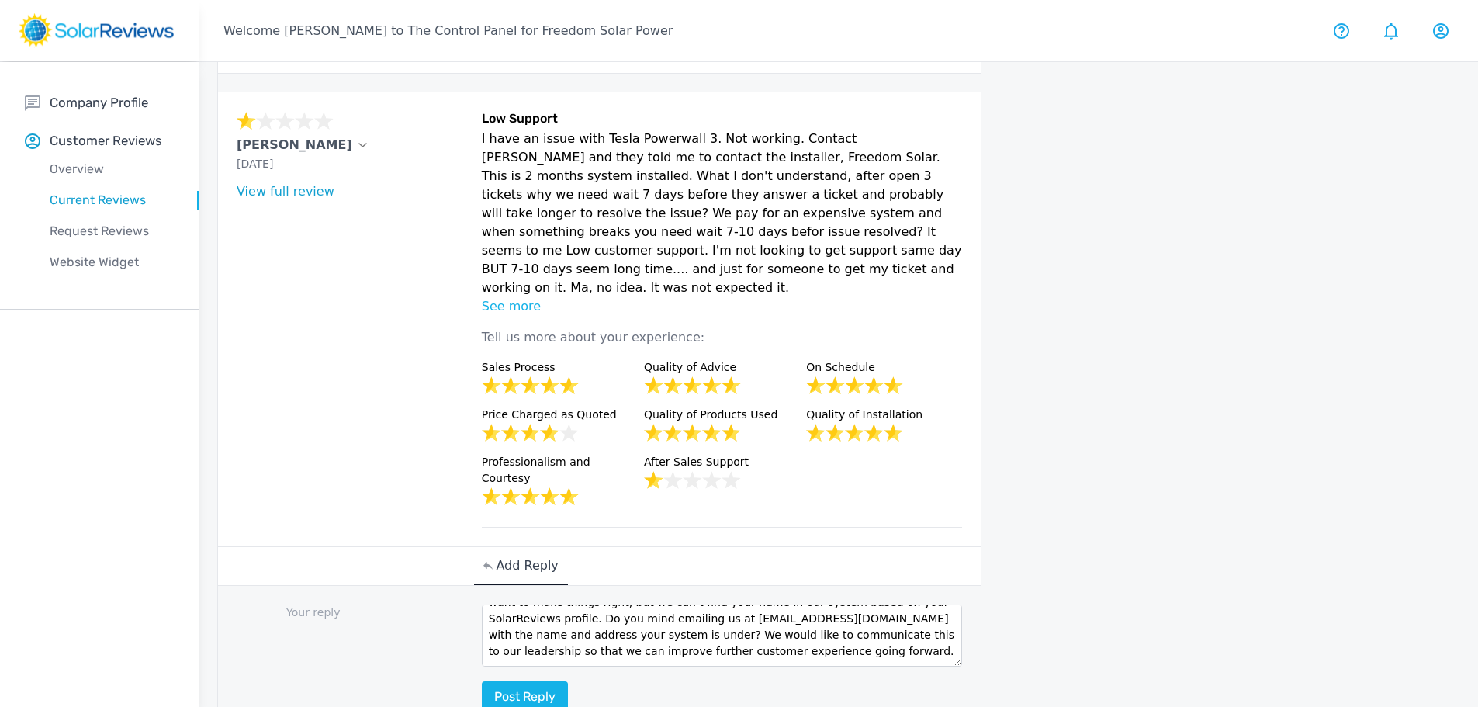
click at [358, 143] on icon at bounding box center [362, 145] width 9 height 5
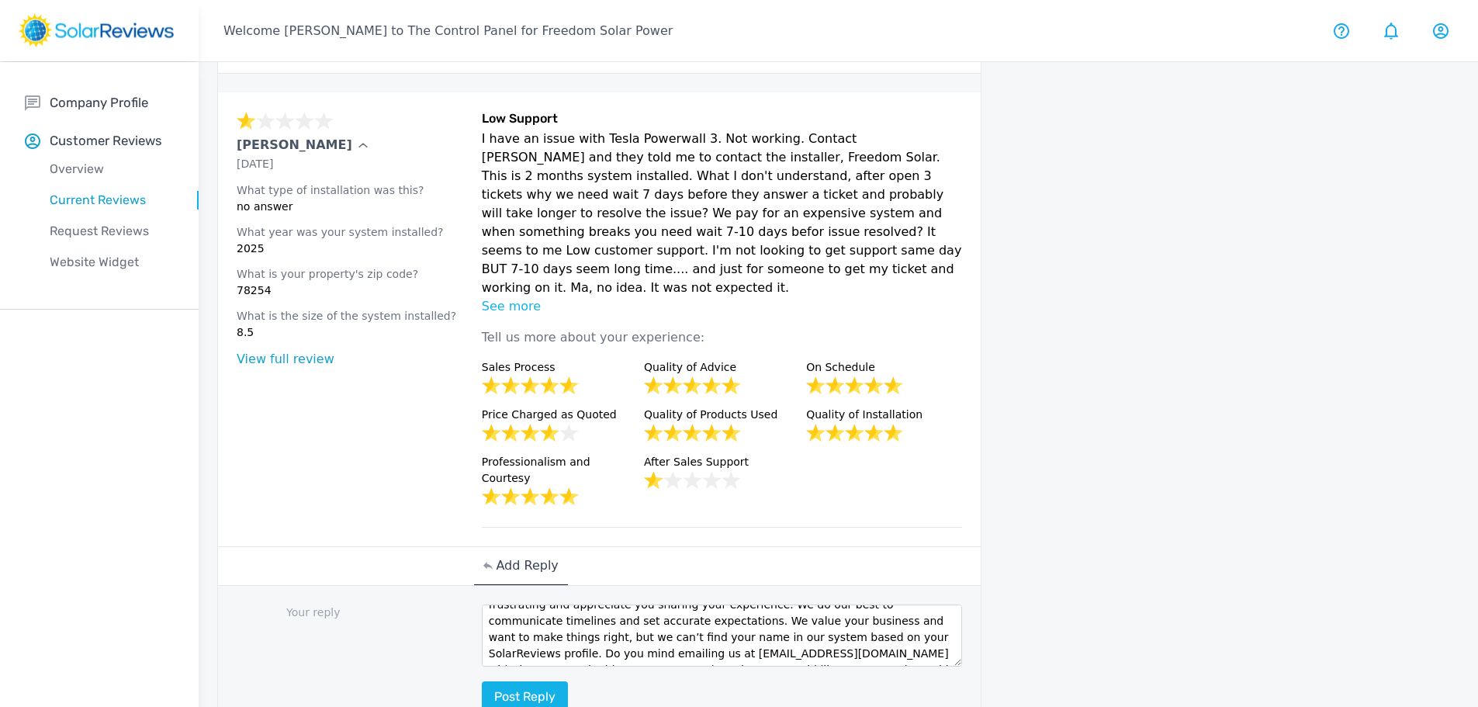
scroll to position [0, 0]
click at [535, 681] on button "Post reply" at bounding box center [525, 696] width 86 height 31
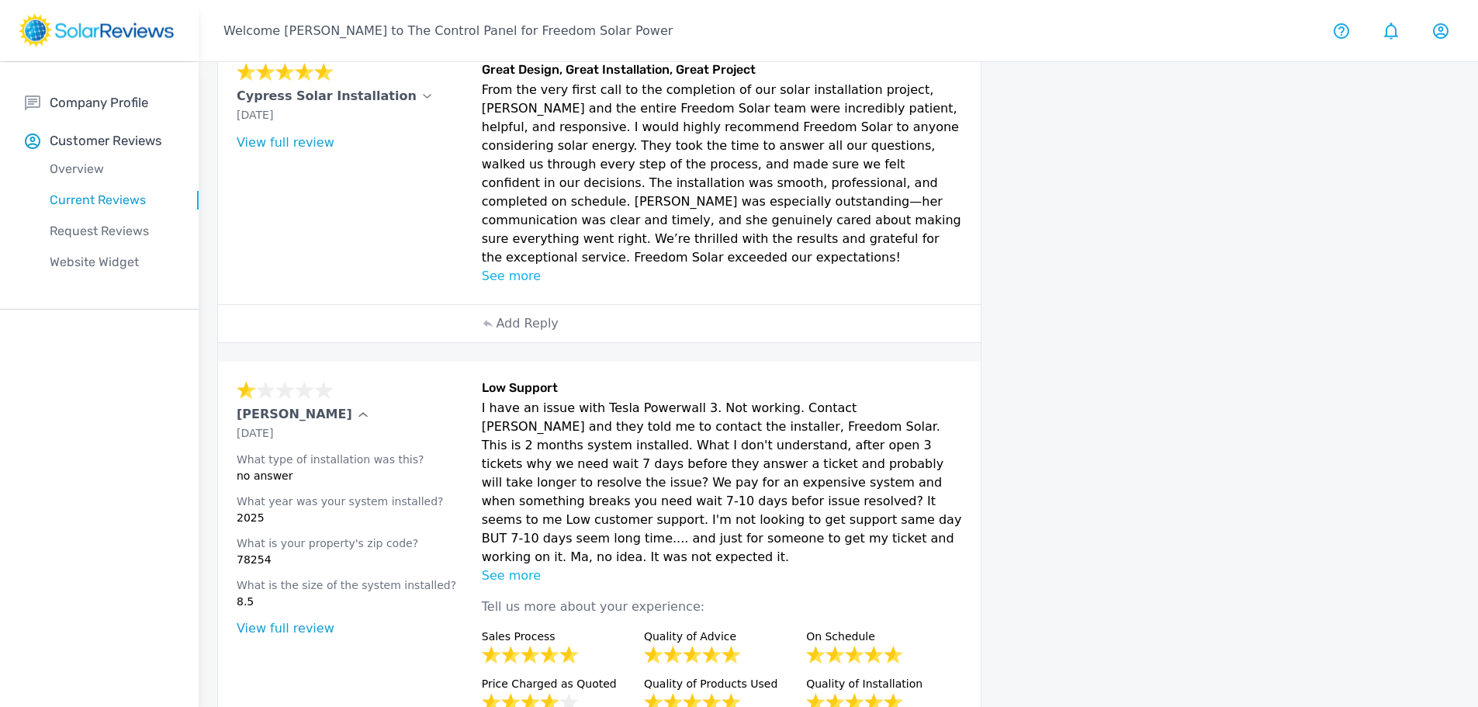
scroll to position [155, 0]
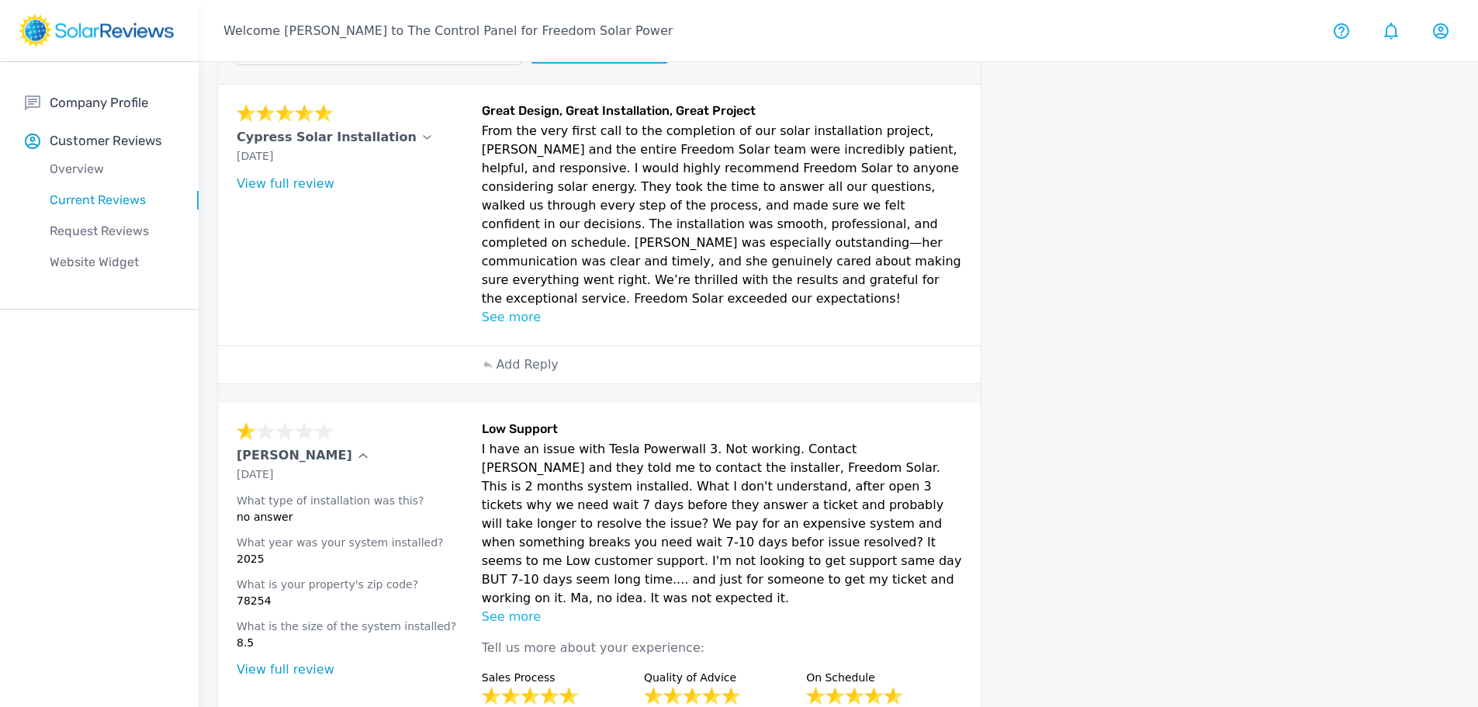
click at [514, 308] on p "See more" at bounding box center [722, 317] width 481 height 19
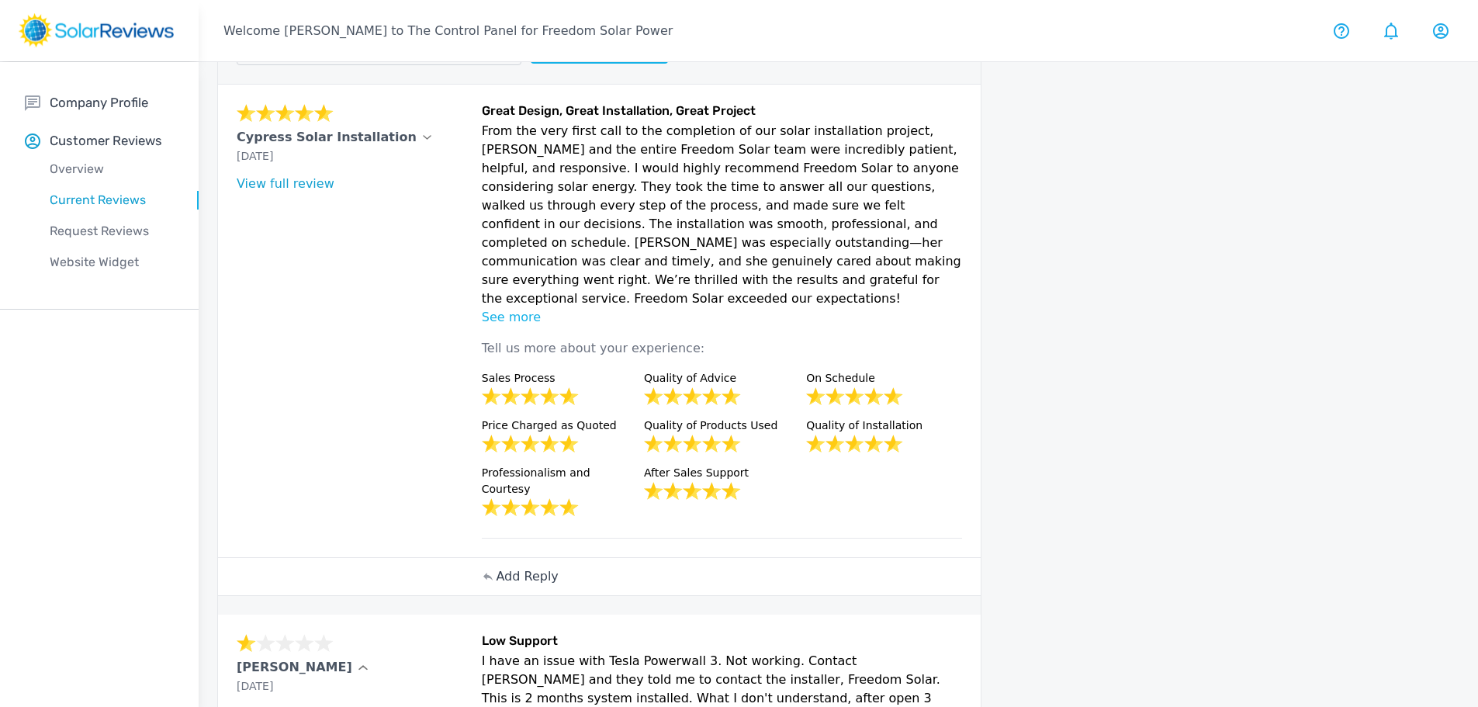
click at [520, 567] on p "Add Reply" at bounding box center [527, 576] width 62 height 19
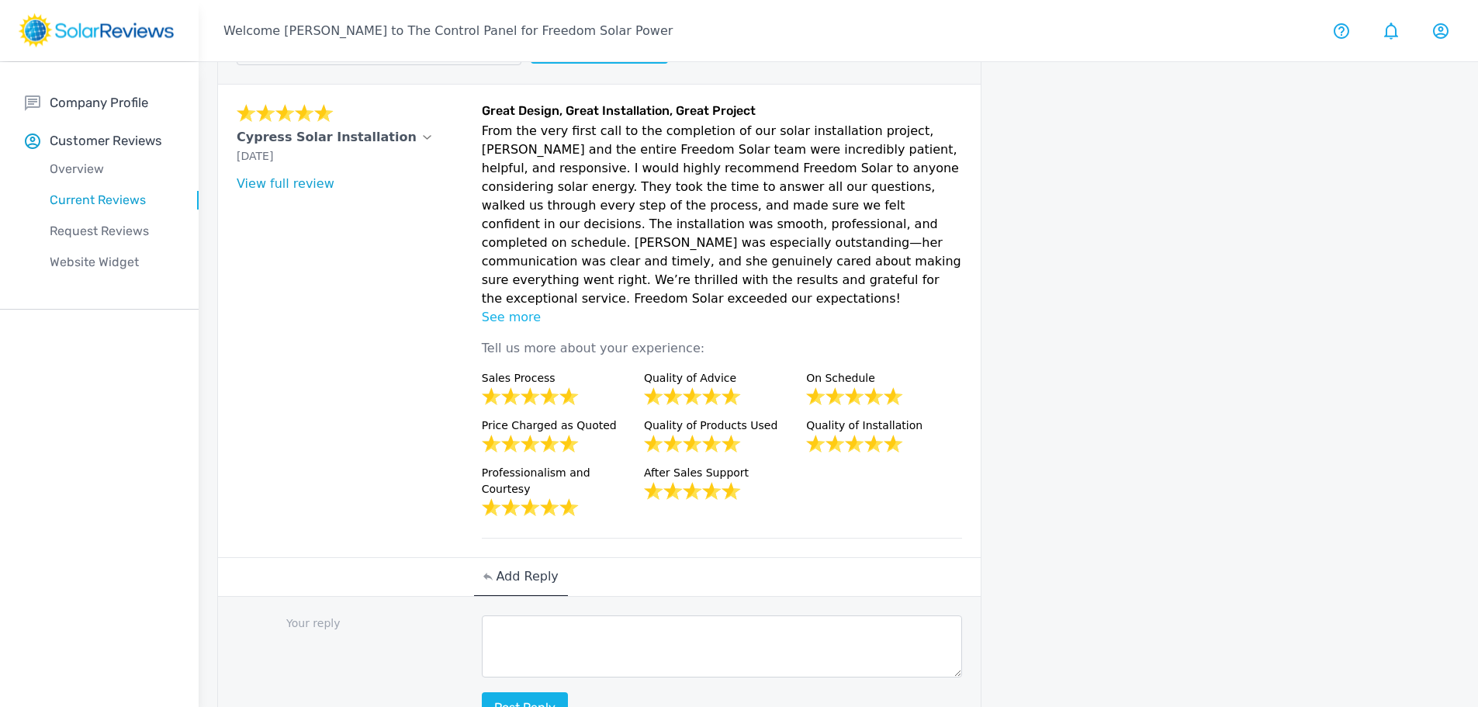
click at [639, 275] on p "From the very first call to the completion of our solar installation project, […" at bounding box center [722, 215] width 481 height 186
click at [508, 615] on textarea at bounding box center [722, 646] width 481 height 62
click at [632, 615] on textarea "Hi Cypress Solar Installation!" at bounding box center [722, 646] width 481 height 62
paste textarea "thank you for the stellar review! It sounds like name did a fantastic job repre…"
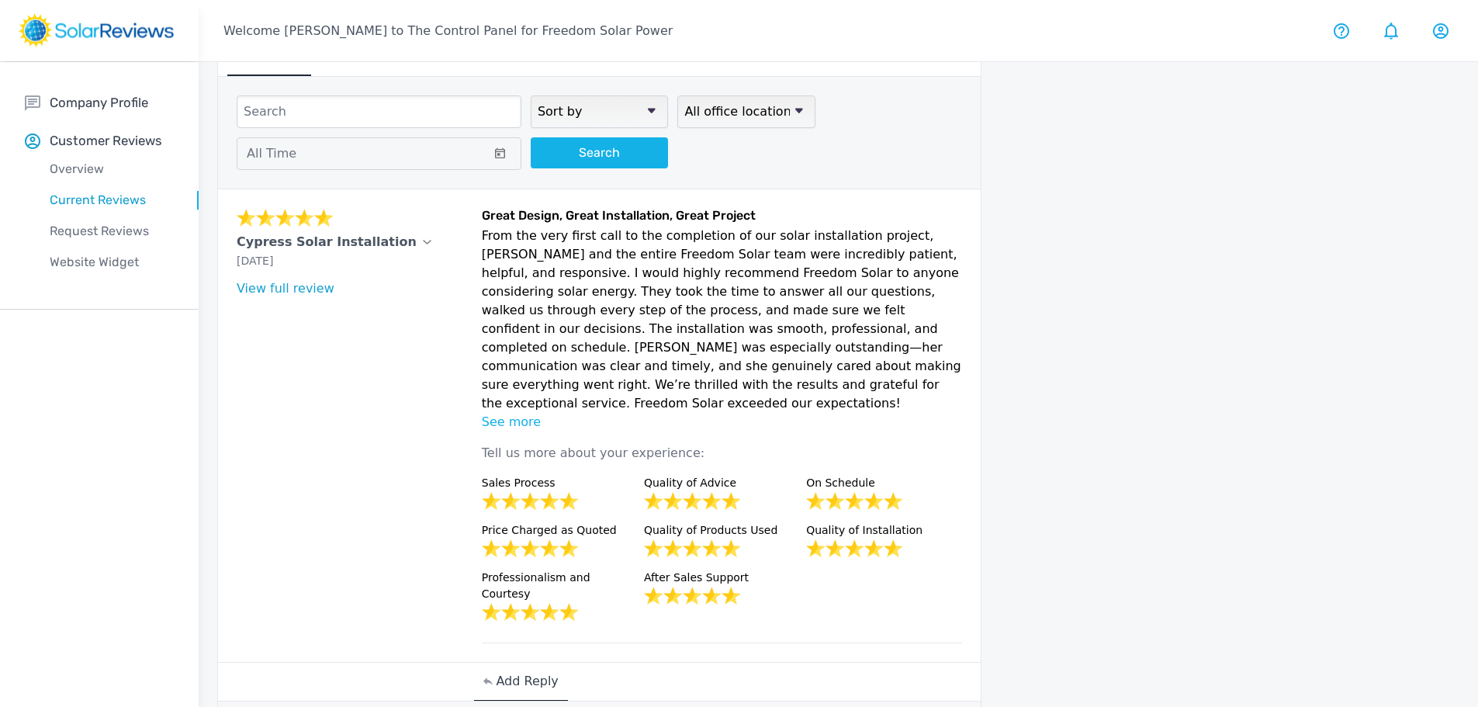
scroll to position [78, 0]
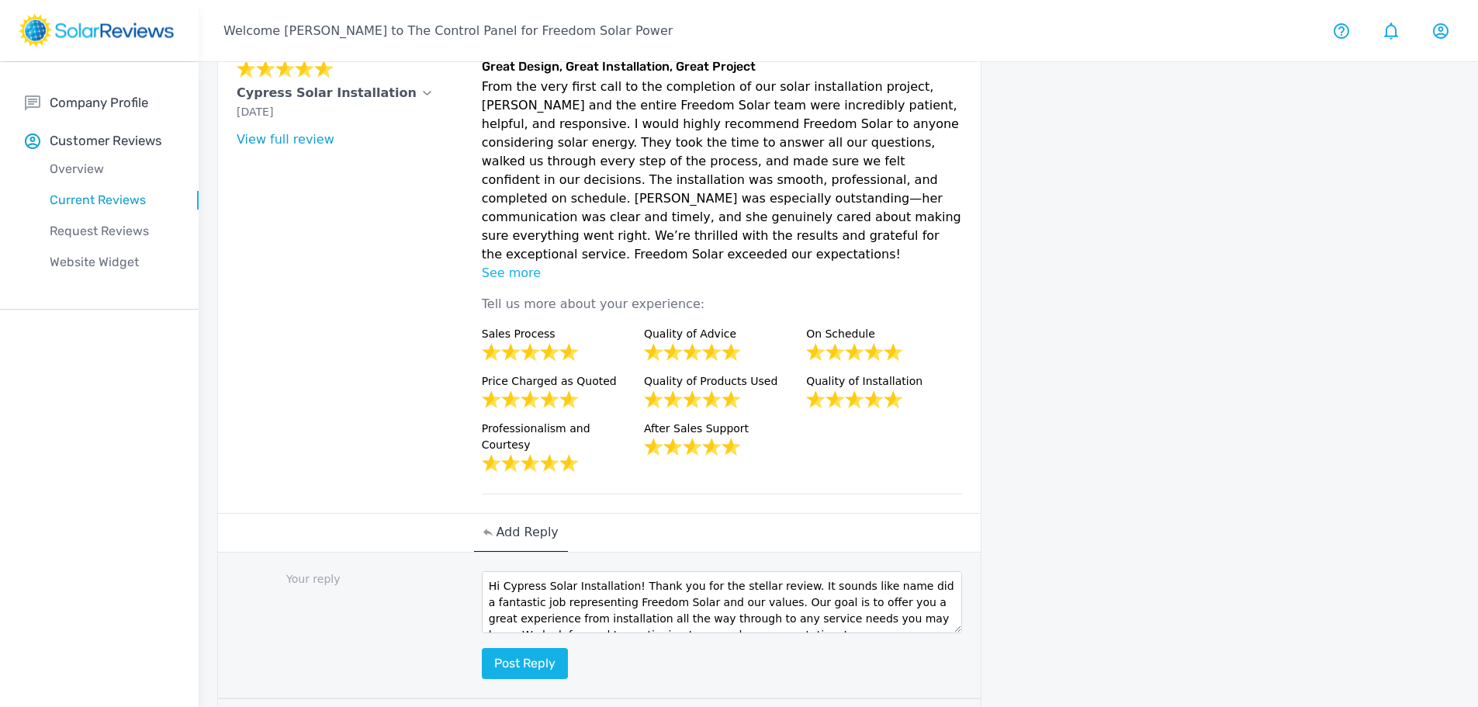
scroll to position [233, 0]
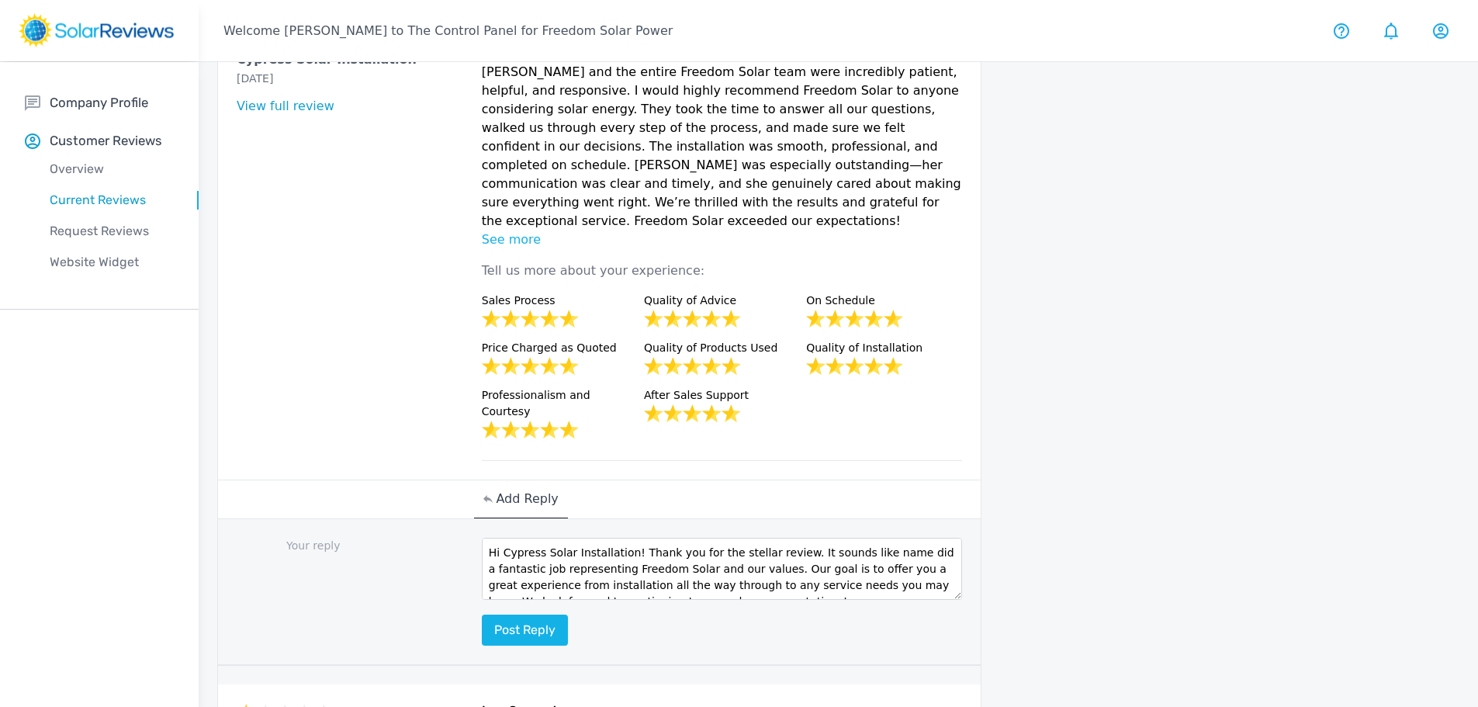
click at [874, 538] on textarea "Hi Cypress Solar Installation! Thank you for the stellar review. It sounds like…" at bounding box center [722, 569] width 481 height 62
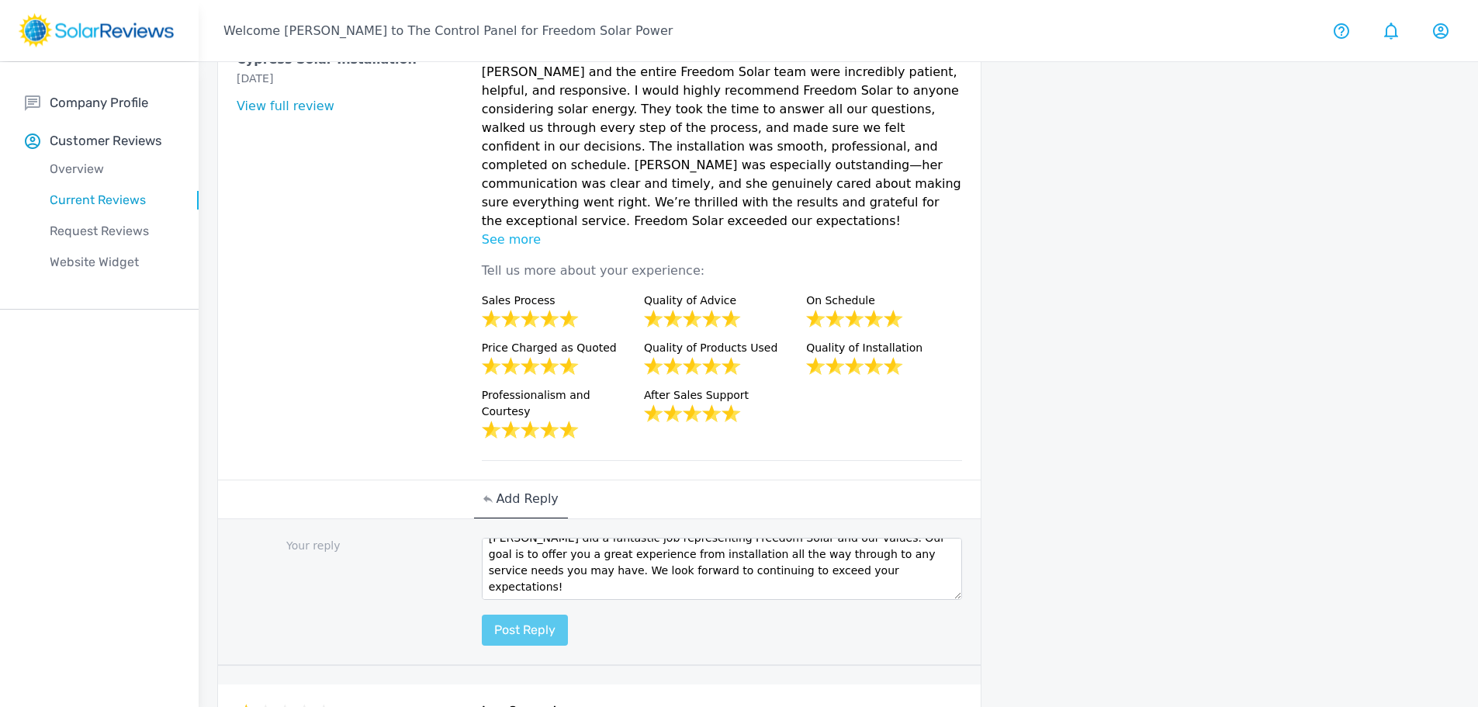
type textarea "Hi Cypress Solar Installation! Thank you for the stellar review. It sounds like…"
click at [535, 614] on button "Post reply" at bounding box center [525, 629] width 86 height 31
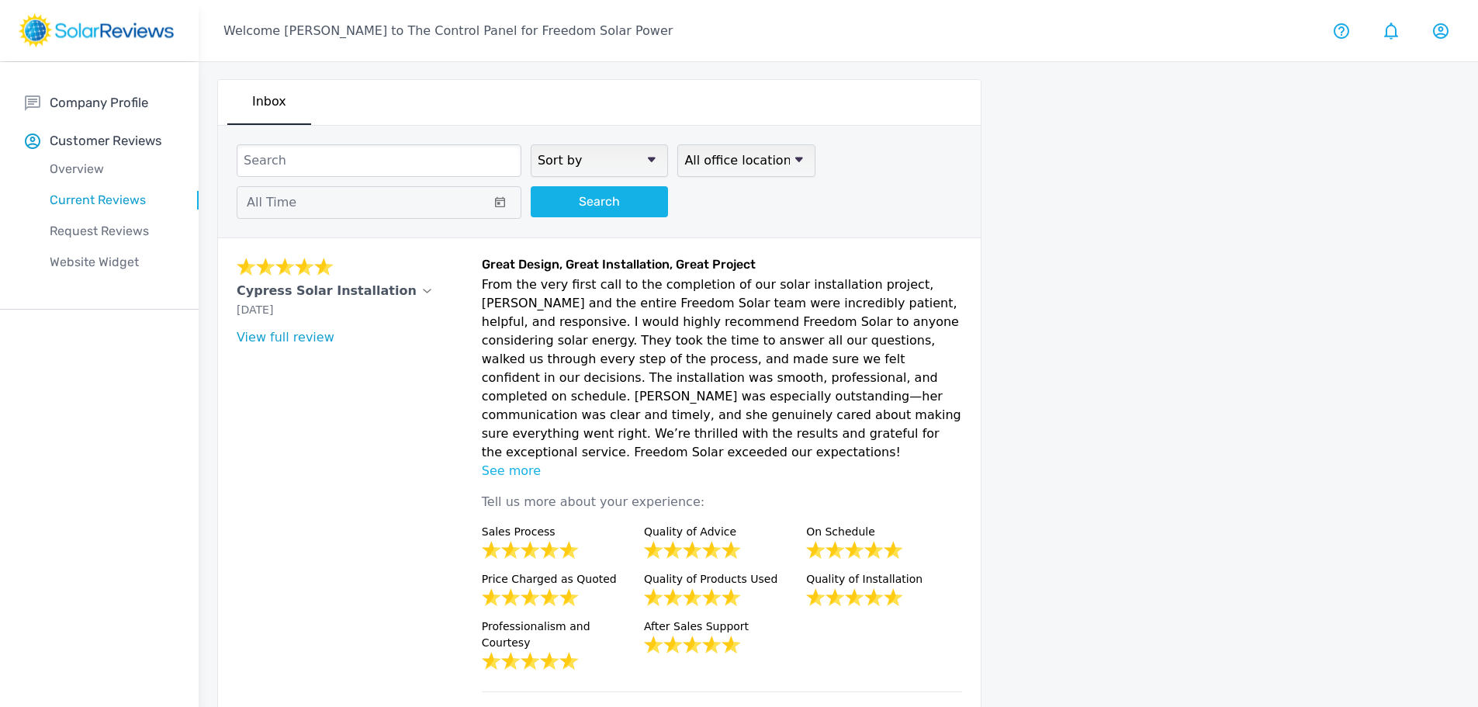
scroll to position [0, 0]
